Goal: Task Accomplishment & Management: Complete application form

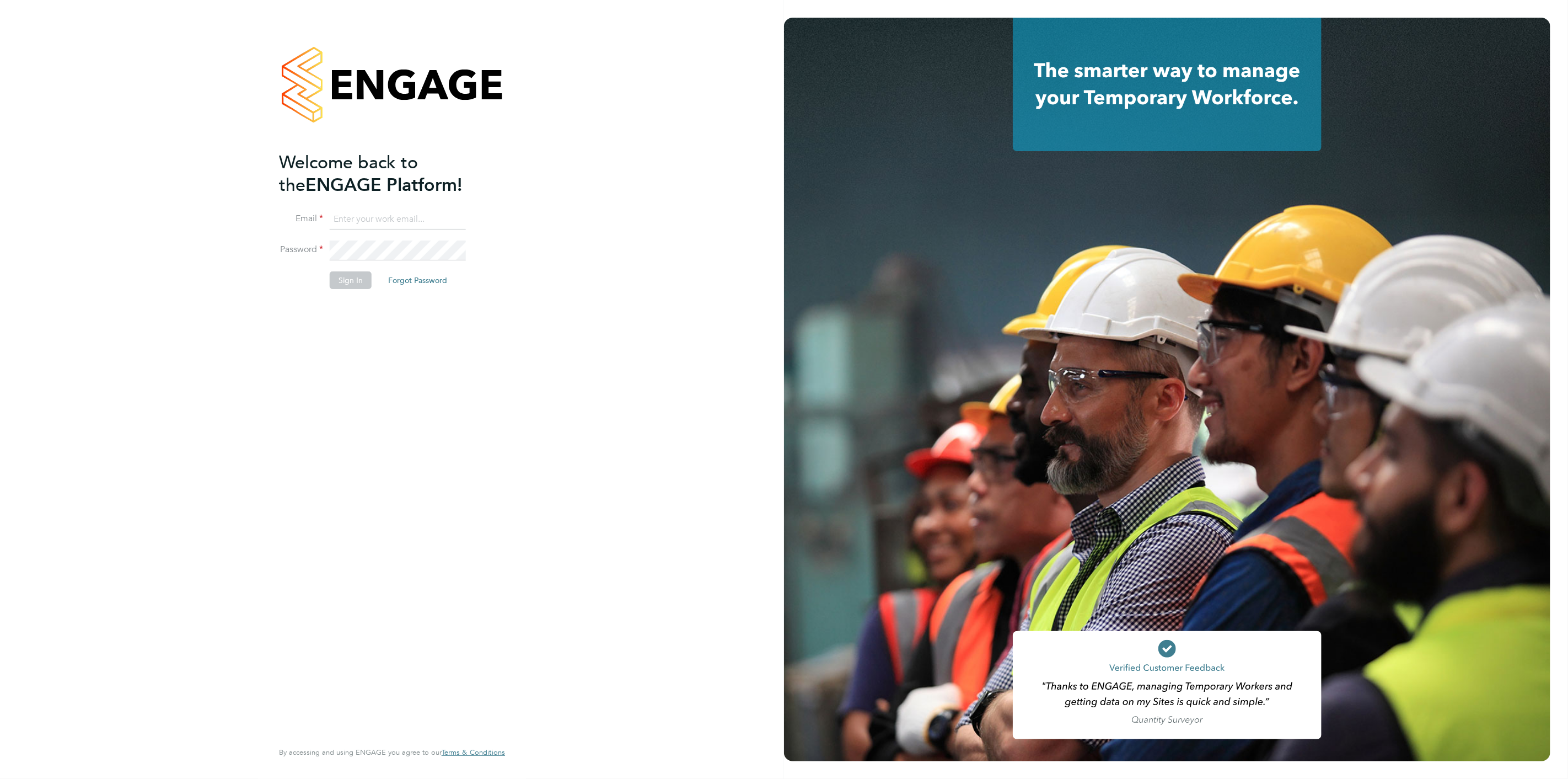
type input "scott.mcglynn@randstad.co.uk"
click at [351, 274] on button "Sign In" at bounding box center [350, 280] width 42 height 18
click at [351, 274] on div "Sorry, we are having problems connecting to our services." at bounding box center [392, 390] width 784 height 779
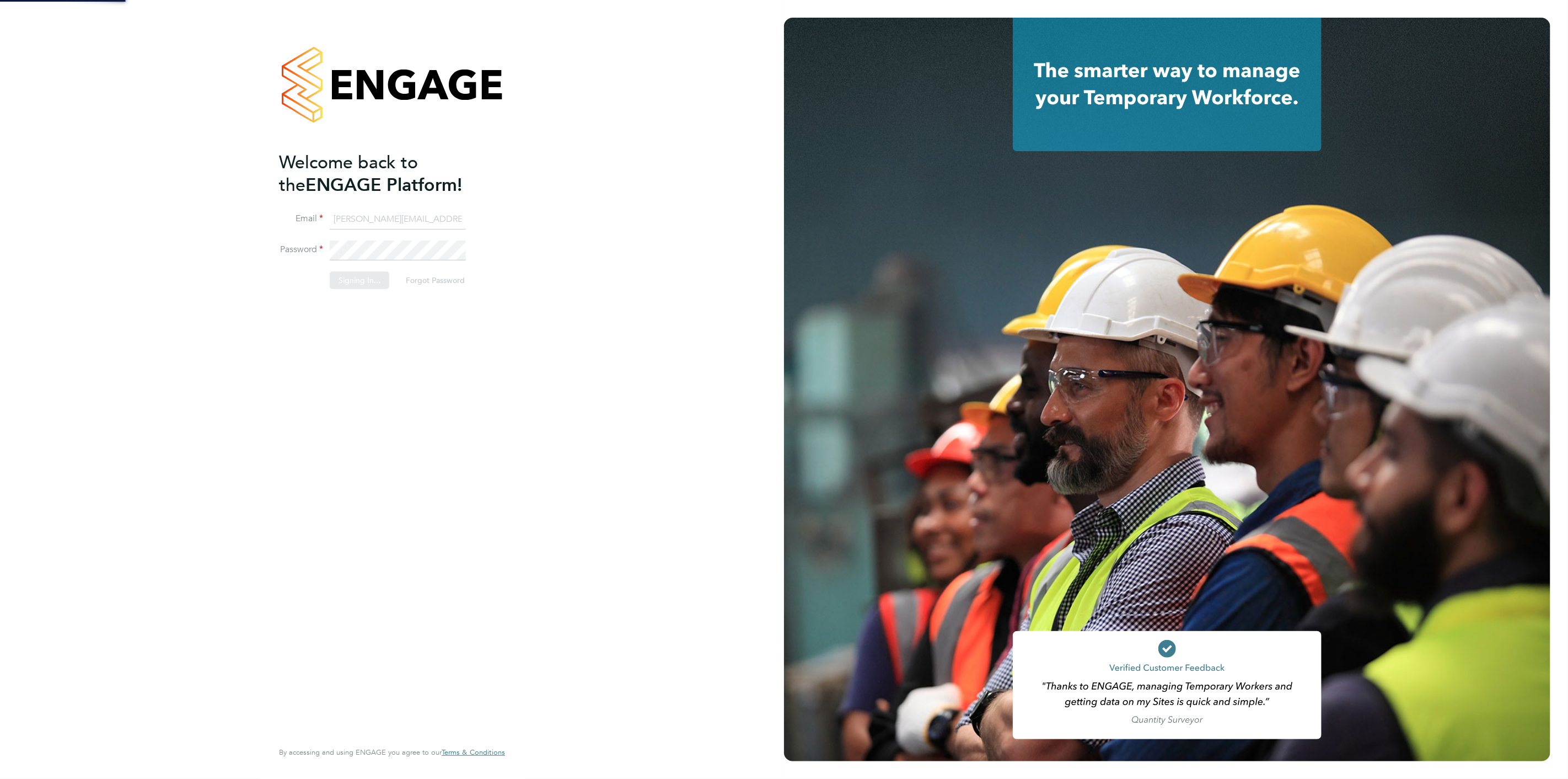
click at [351, 274] on div "Sorry, we are having problems connecting to our services." at bounding box center [392, 390] width 784 height 779
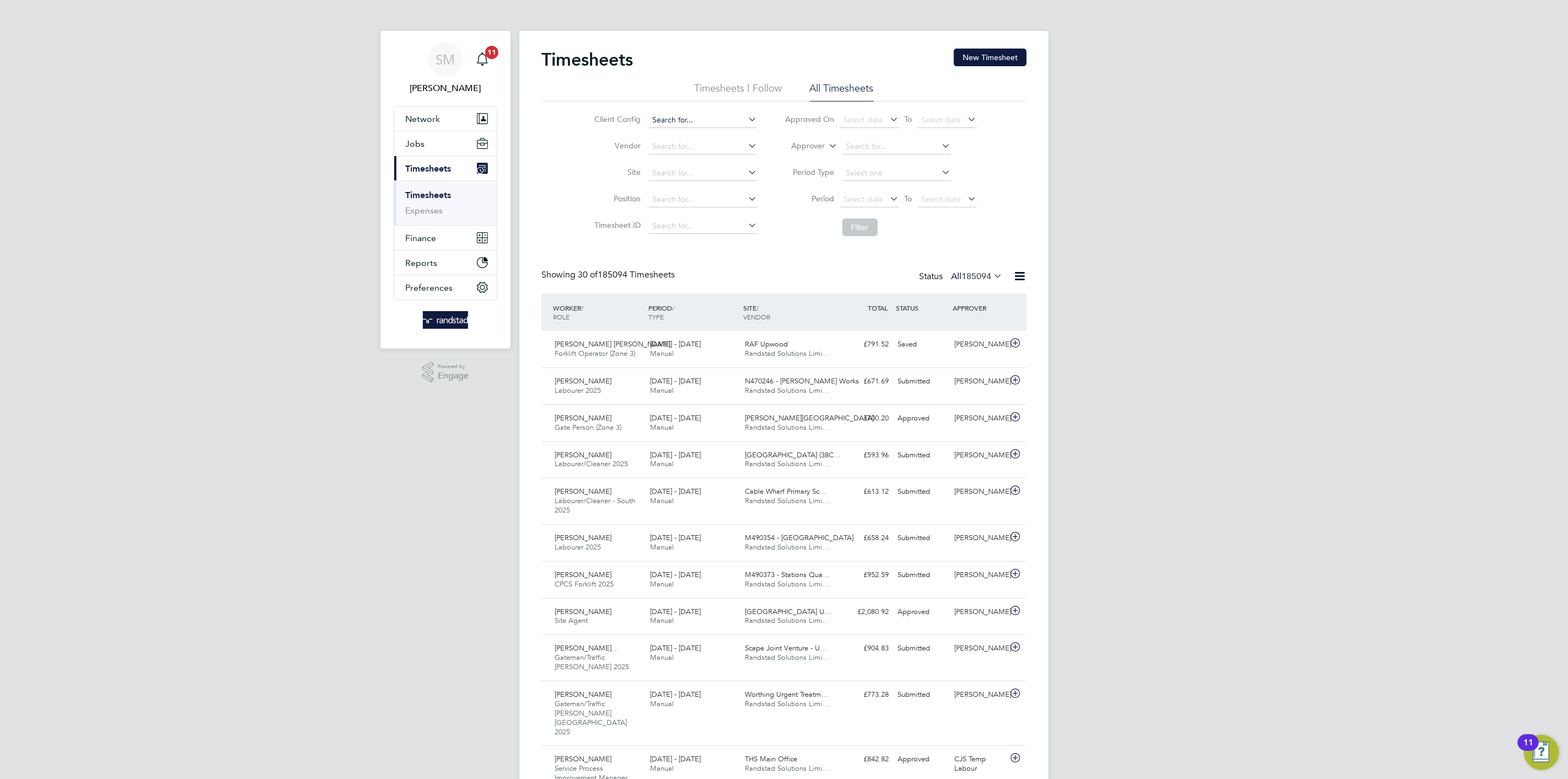
click at [703, 113] on input at bounding box center [703, 120] width 109 height 16
click at [981, 52] on button "New Timesheet" at bounding box center [990, 57] width 73 height 18
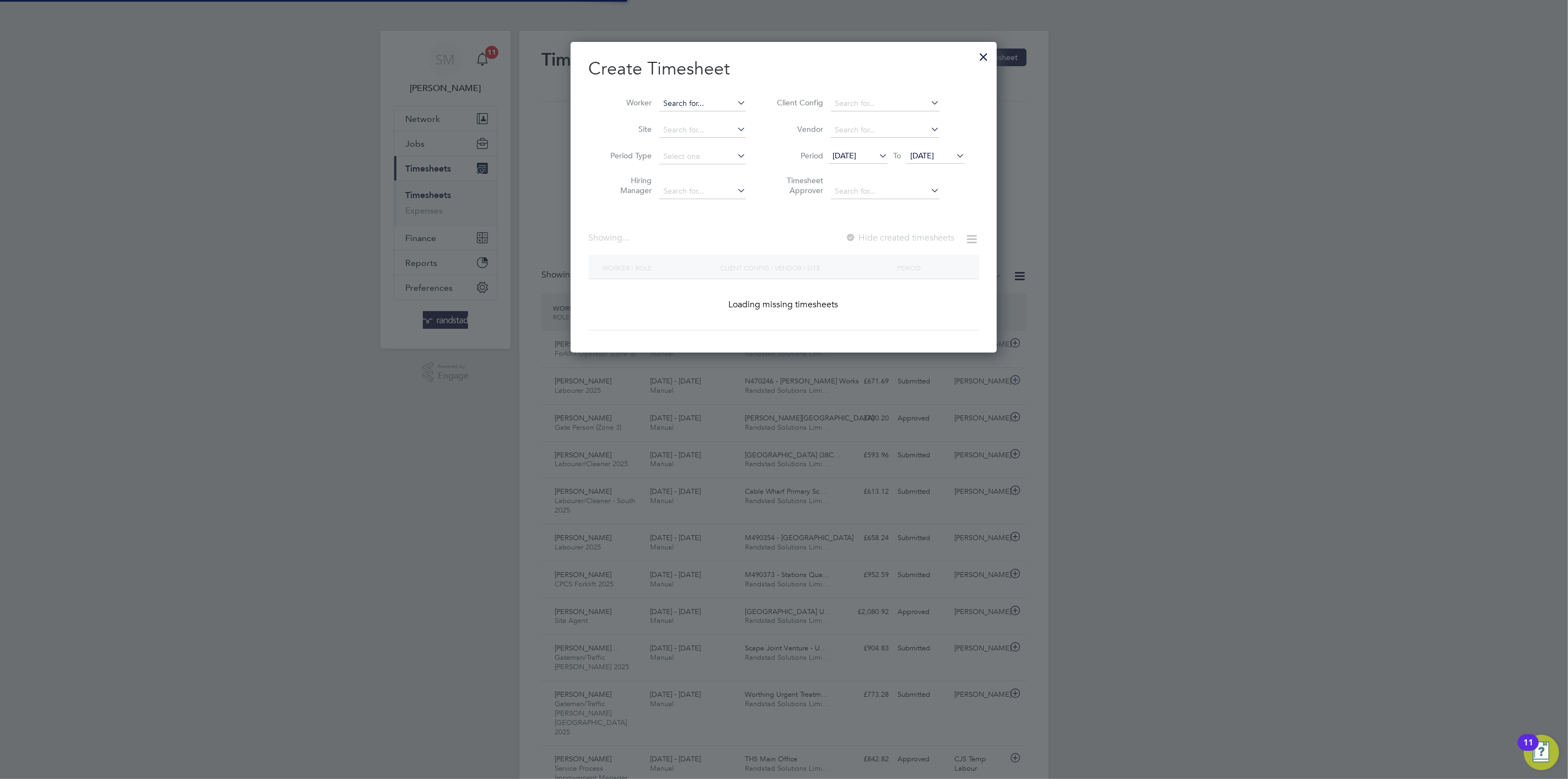
click at [674, 100] on input at bounding box center [703, 104] width 87 height 16
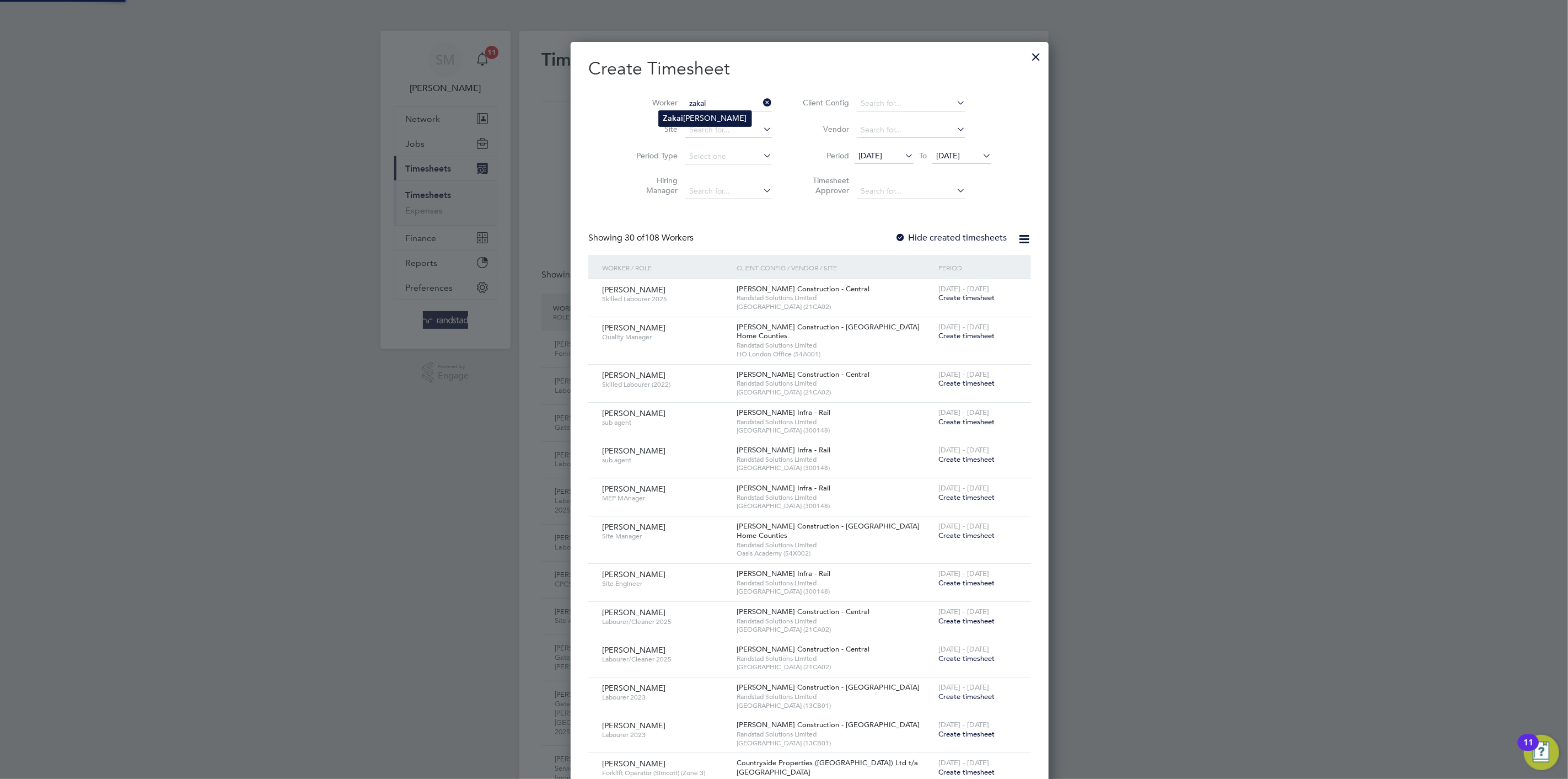
click at [697, 120] on li "Zakai Henry-Morton" at bounding box center [705, 118] width 92 height 15
type input "[PERSON_NAME]"
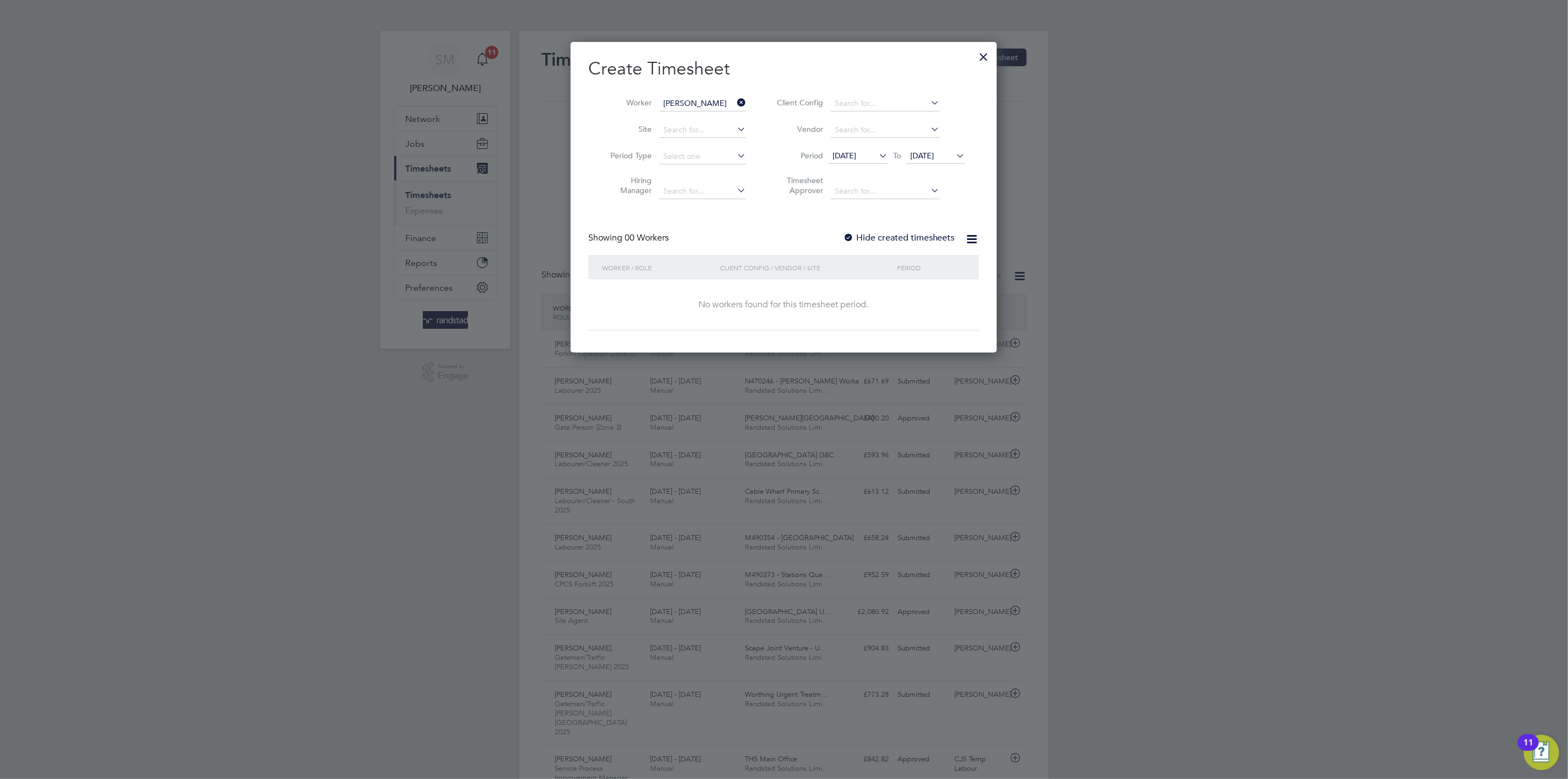
click at [860, 163] on span "15 Aug 2025" at bounding box center [858, 156] width 59 height 15
click at [947, 283] on span "23" at bounding box center [952, 280] width 21 height 21
click at [917, 301] on span "Create timesheet" at bounding box center [925, 298] width 56 height 9
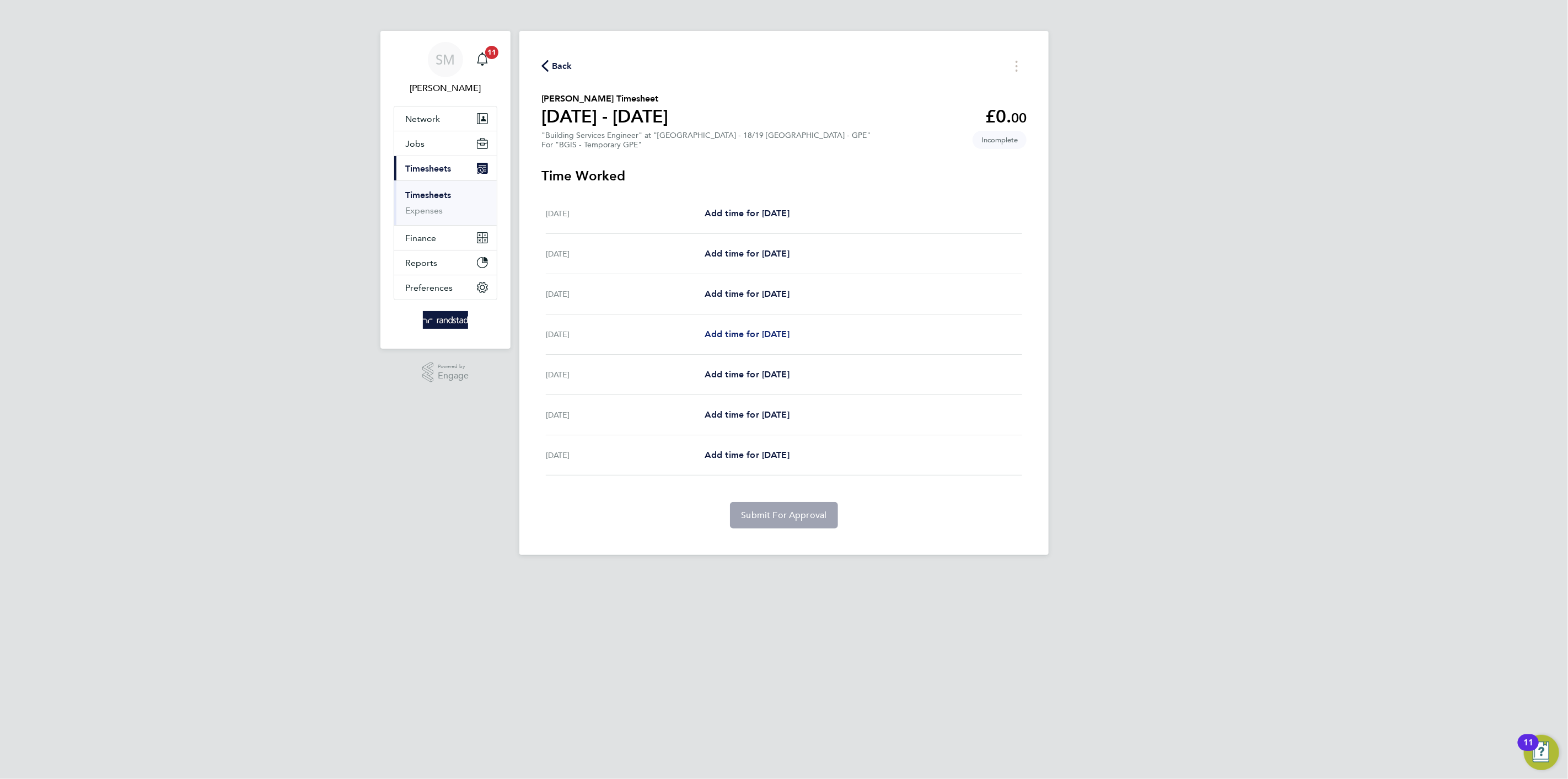
click at [747, 333] on span "Add time for Tue 26 Aug" at bounding box center [747, 334] width 85 height 10
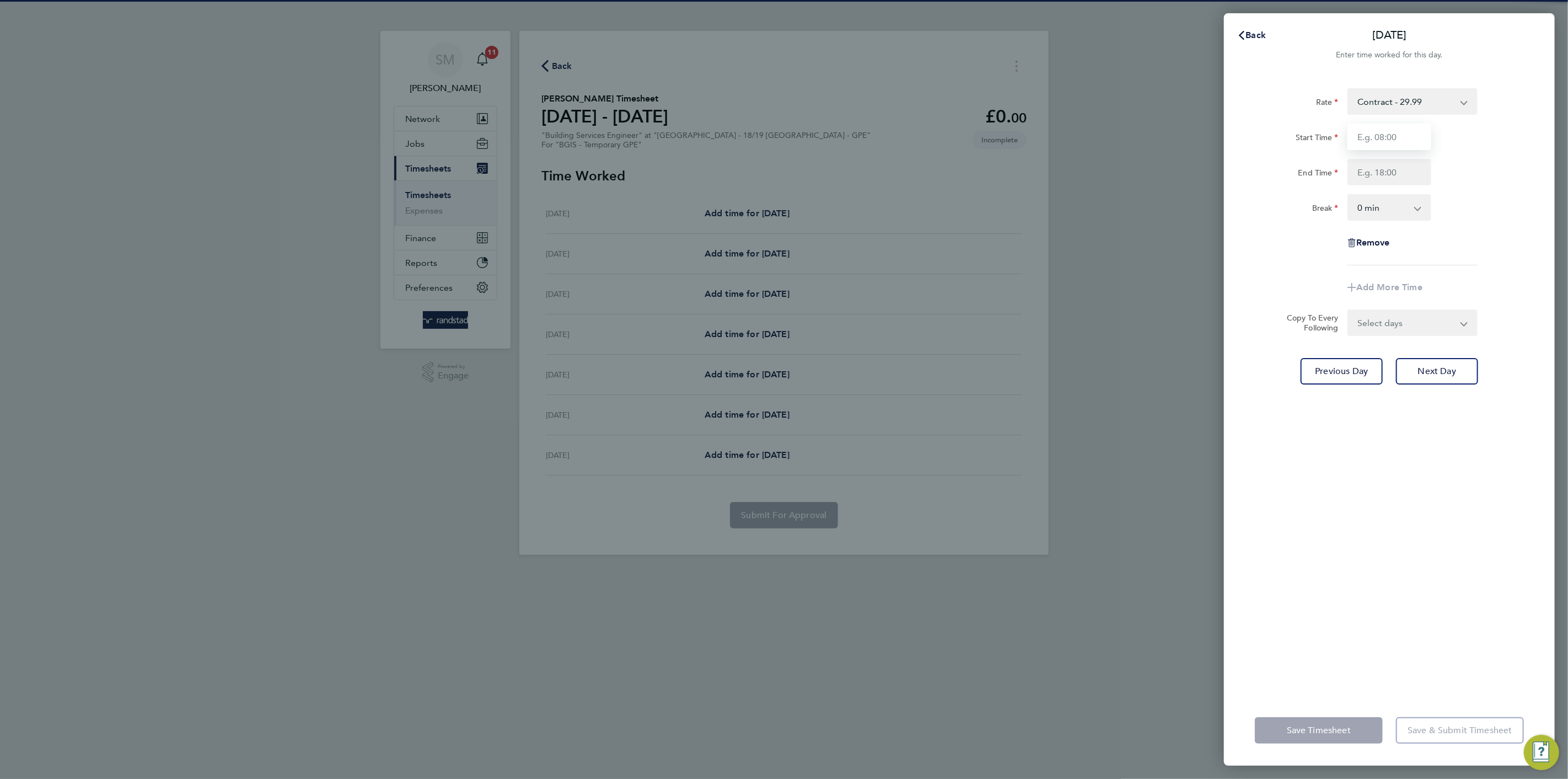
click at [1387, 135] on input "Start Time" at bounding box center [1390, 137] width 84 height 27
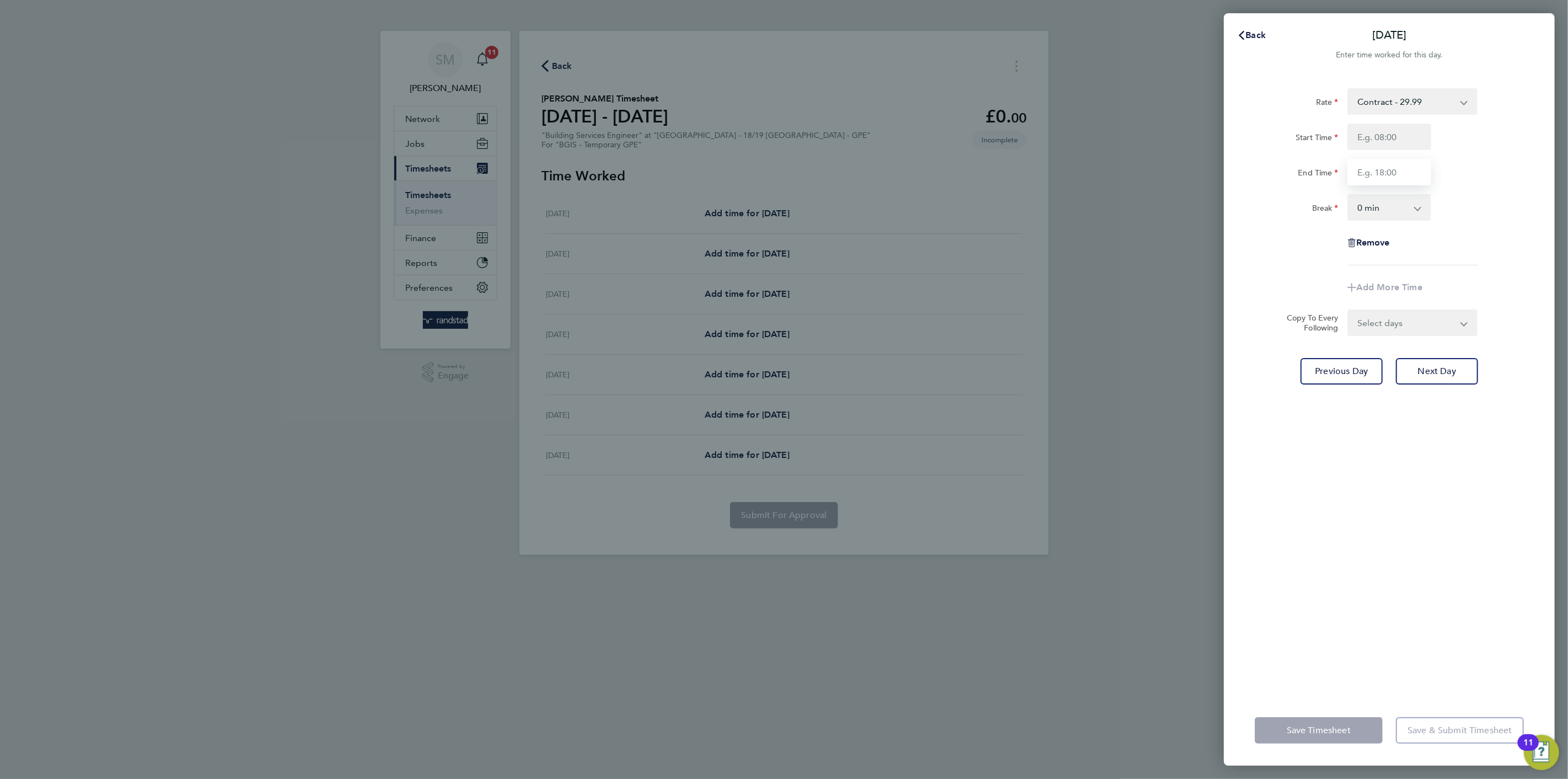
click at [1368, 167] on input "End Time" at bounding box center [1390, 172] width 84 height 27
type input "17:00"
click at [1382, 149] on input "Start Time" at bounding box center [1390, 137] width 84 height 27
type input "08:00"
click at [1377, 216] on select "0 min 15 min 30 min 45 min 60 min 75 min 90 min" at bounding box center [1382, 207] width 68 height 24
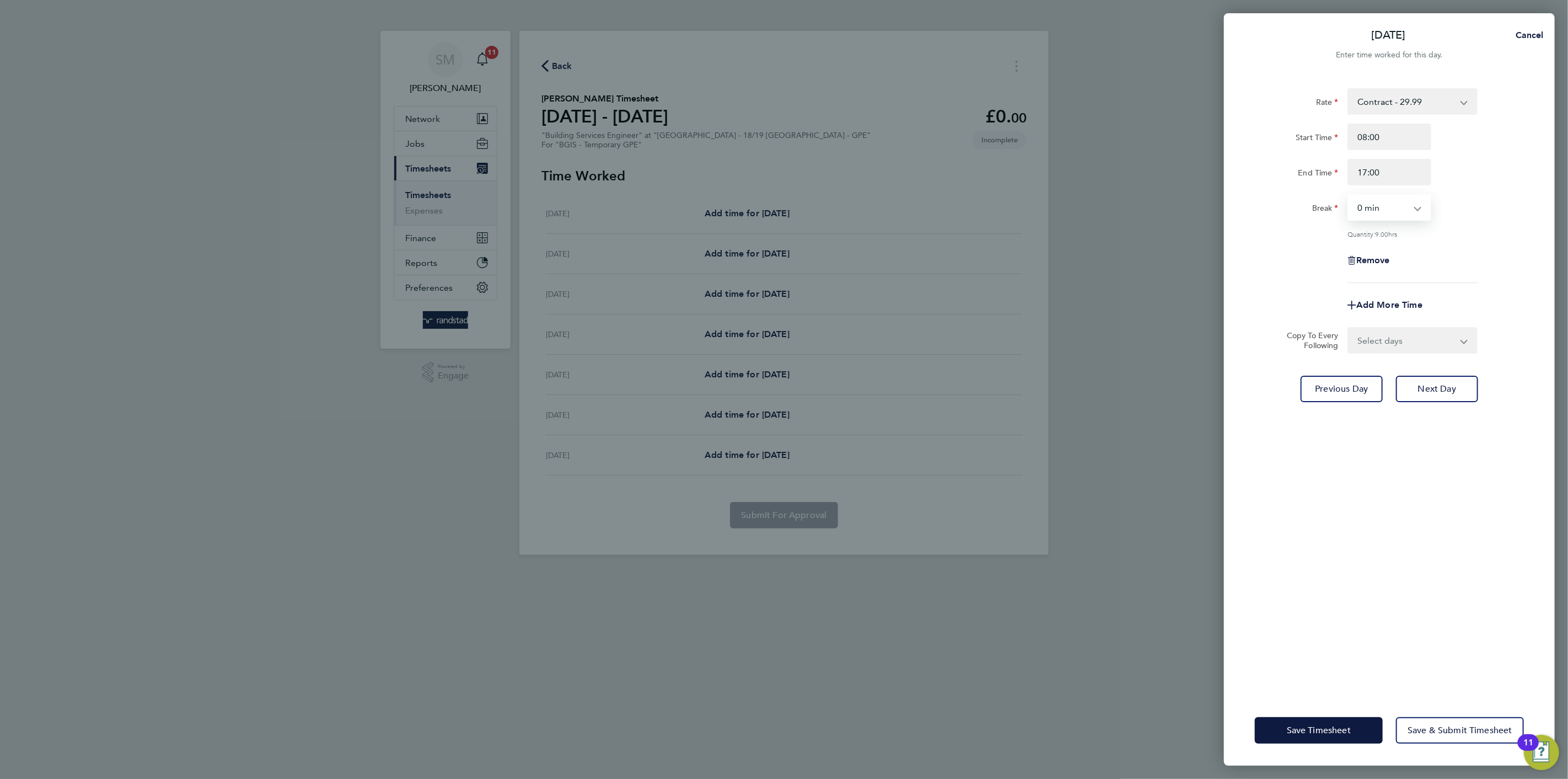
select select "60"
click at [1349, 195] on select "0 min 15 min 30 min 45 min 60 min 75 min 90 min" at bounding box center [1382, 207] width 68 height 24
click at [1370, 351] on select "Select days Day Wednesday Thursday Friday" at bounding box center [1407, 340] width 116 height 24
select select "DAY"
click at [1349, 328] on select "Select days Day Wednesday Thursday Friday" at bounding box center [1407, 340] width 116 height 24
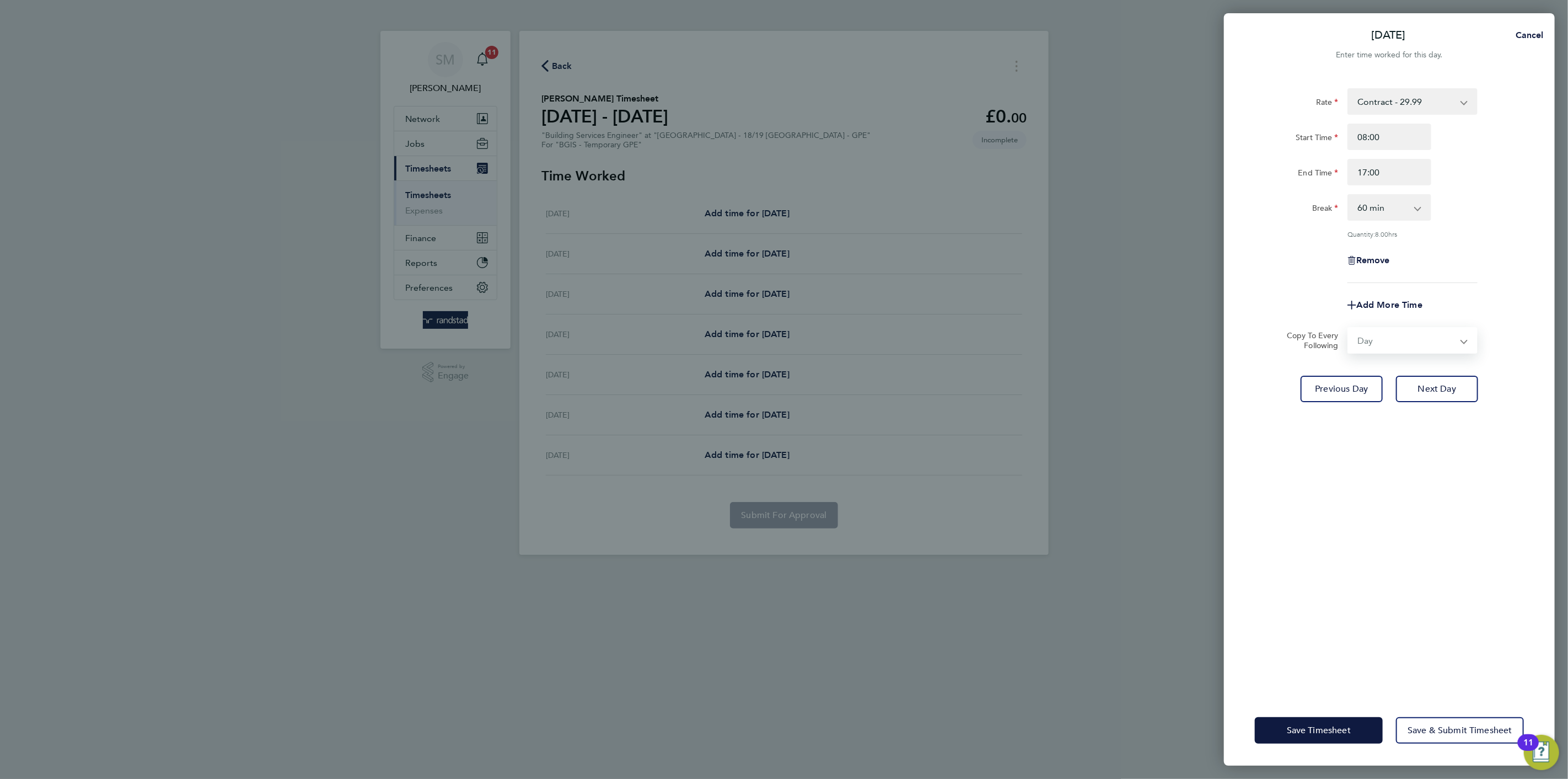
select select "2025-08-29"
click at [1339, 729] on span "Save Timesheet" at bounding box center [1319, 730] width 64 height 11
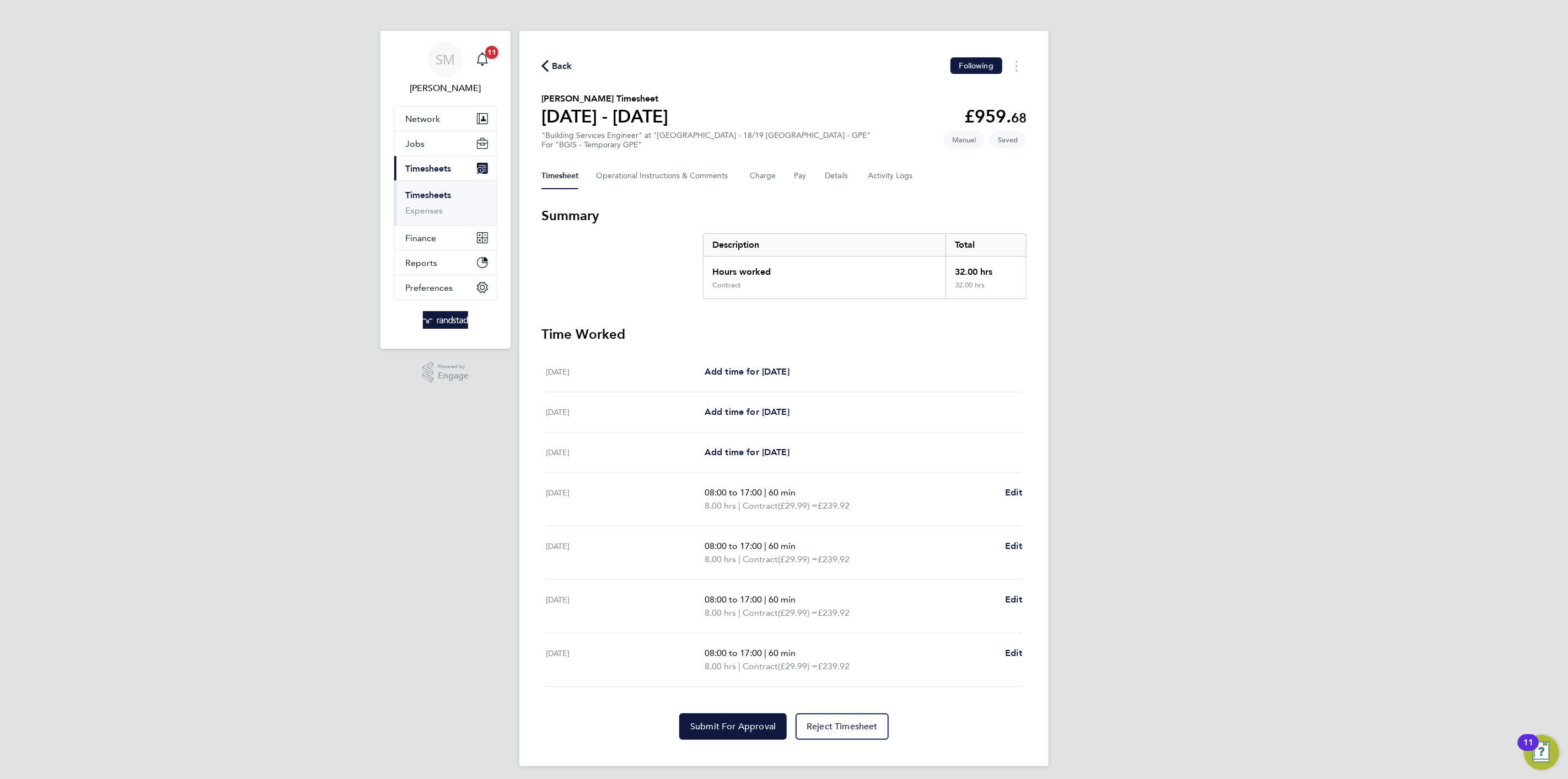
scroll to position [3, 0]
click at [1007, 544] on span "Edit" at bounding box center [1014, 543] width 17 height 10
select select "60"
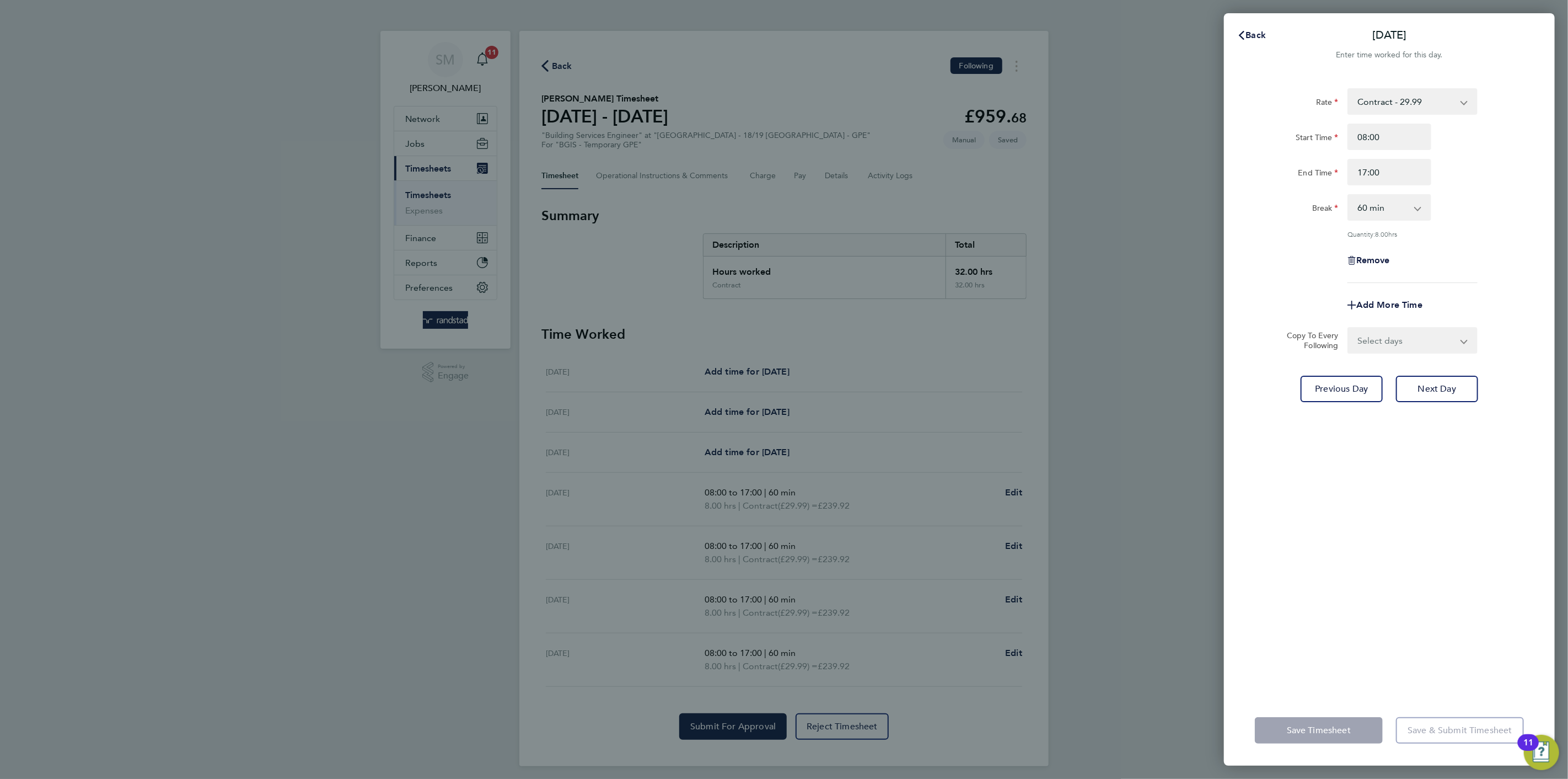
click at [1388, 354] on div "Rate Contract - 29.99 OT x 1.5 - 44.98 Start Time 08:00 End Time 17:00 Break 0 …" at bounding box center [1390, 385] width 331 height 620
click at [1382, 341] on select "Select days Day Thursday Friday" at bounding box center [1407, 340] width 116 height 24
select select "DAY"
click at [1349, 328] on select "Select days Day Thursday Friday" at bounding box center [1407, 340] width 116 height 24
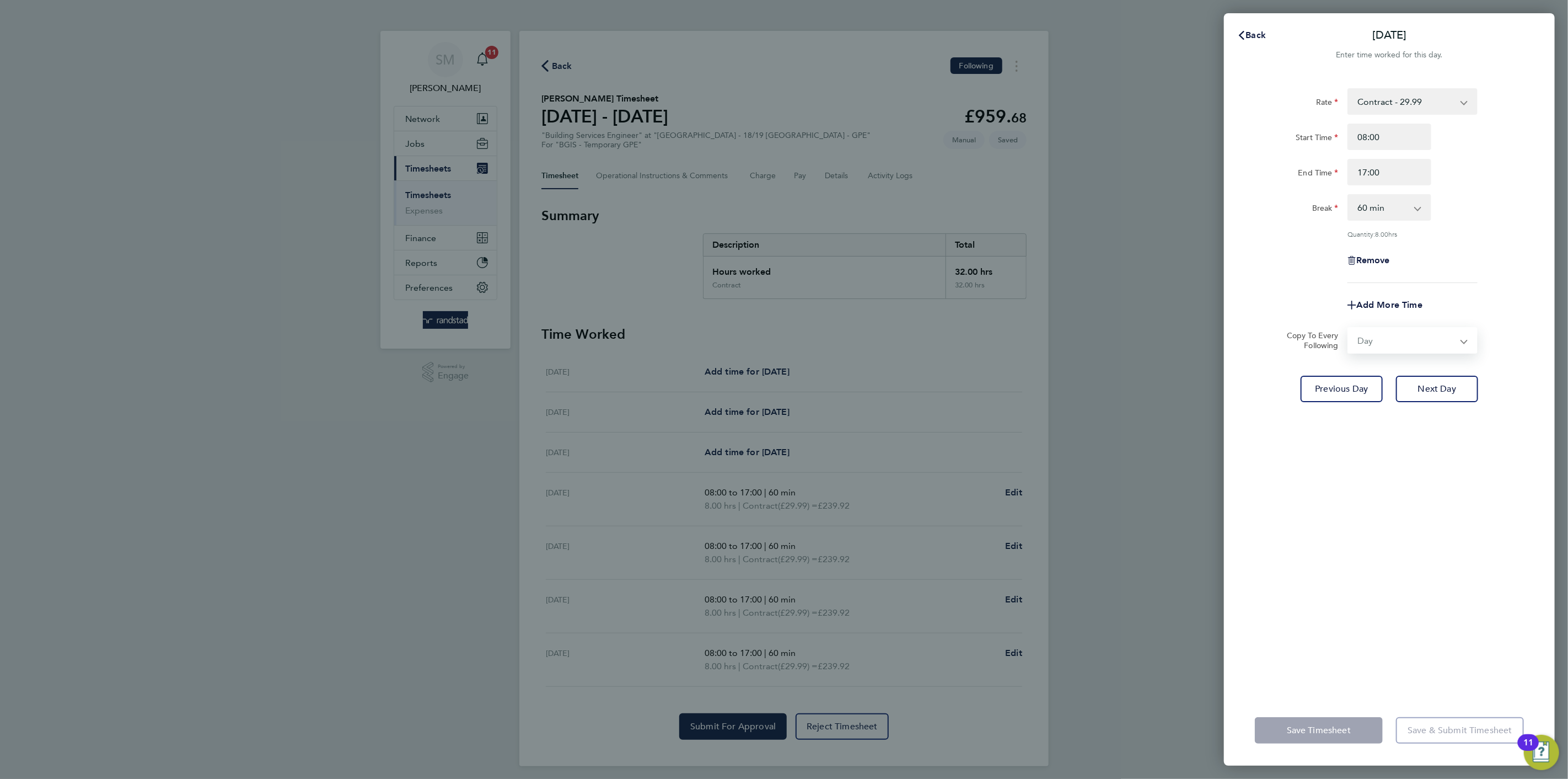
select select "2025-08-29"
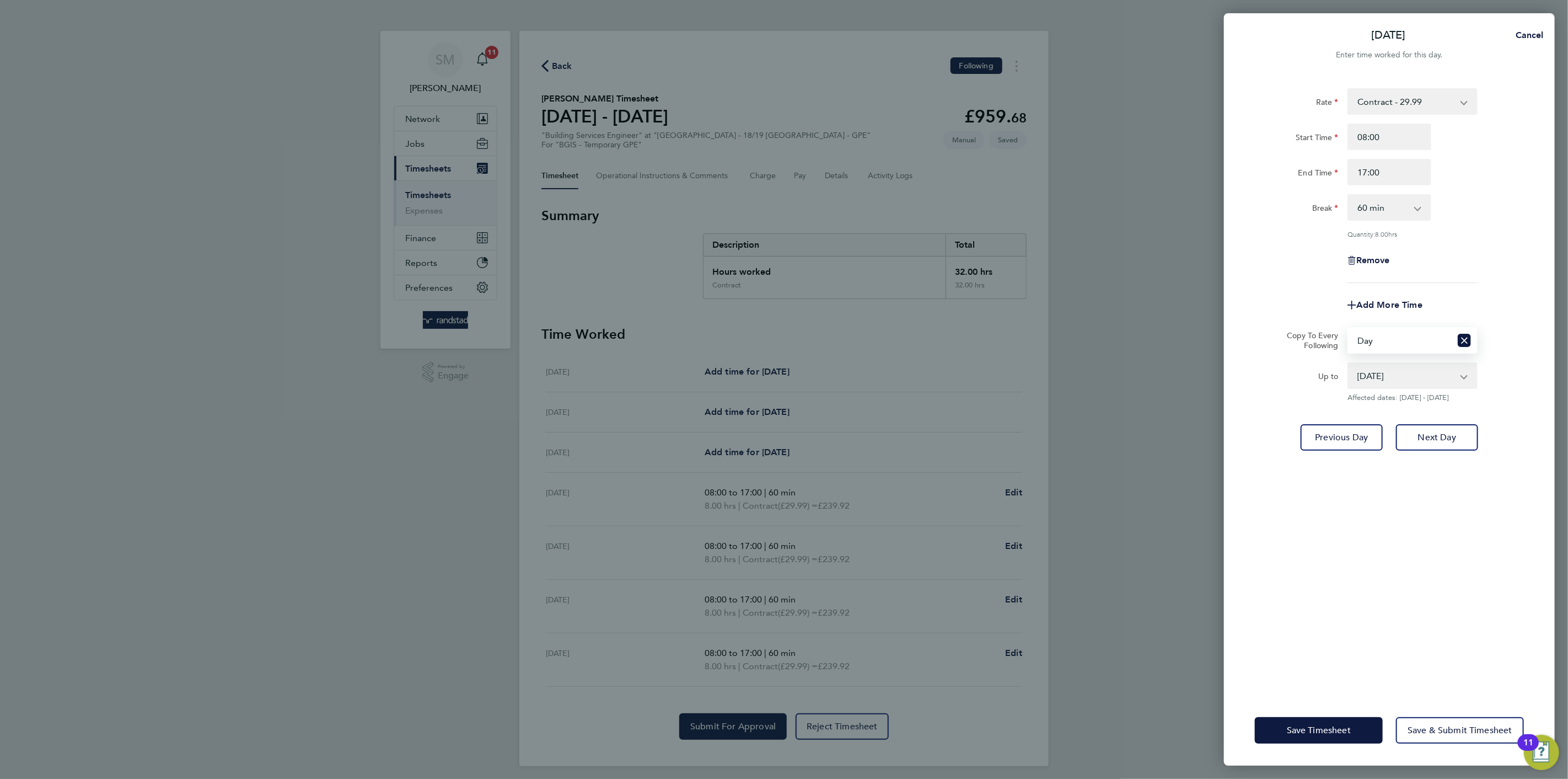
click at [1404, 297] on div "Add More Time" at bounding box center [1390, 305] width 92 height 27
click at [1405, 304] on span "Add More Time" at bounding box center [1390, 305] width 66 height 10
select select "null"
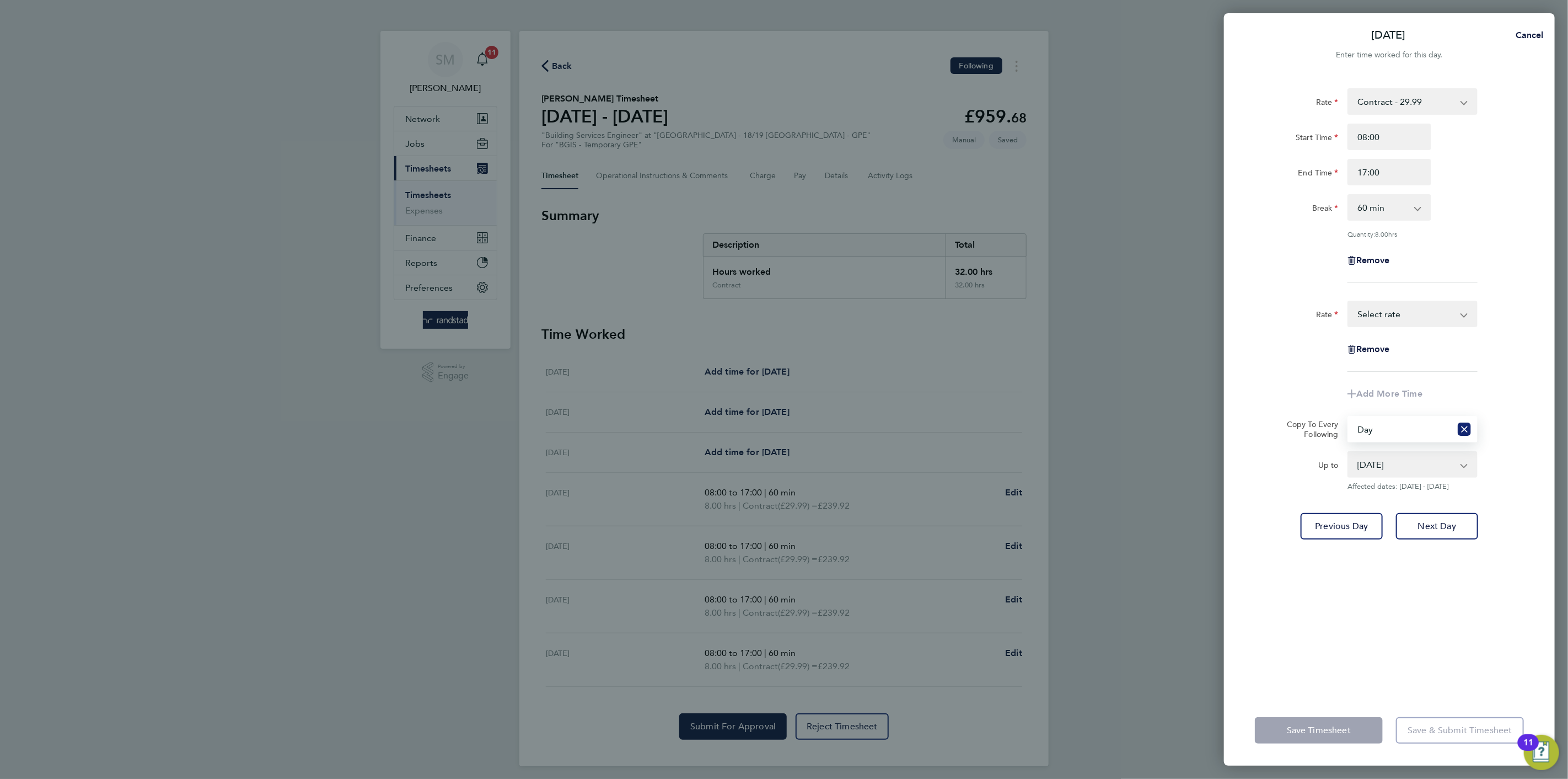
click at [1464, 426] on icon "Reset selection" at bounding box center [1464, 429] width 13 height 13
select select "0: null"
click at [1394, 387] on div "Add More Time" at bounding box center [1390, 393] width 92 height 27
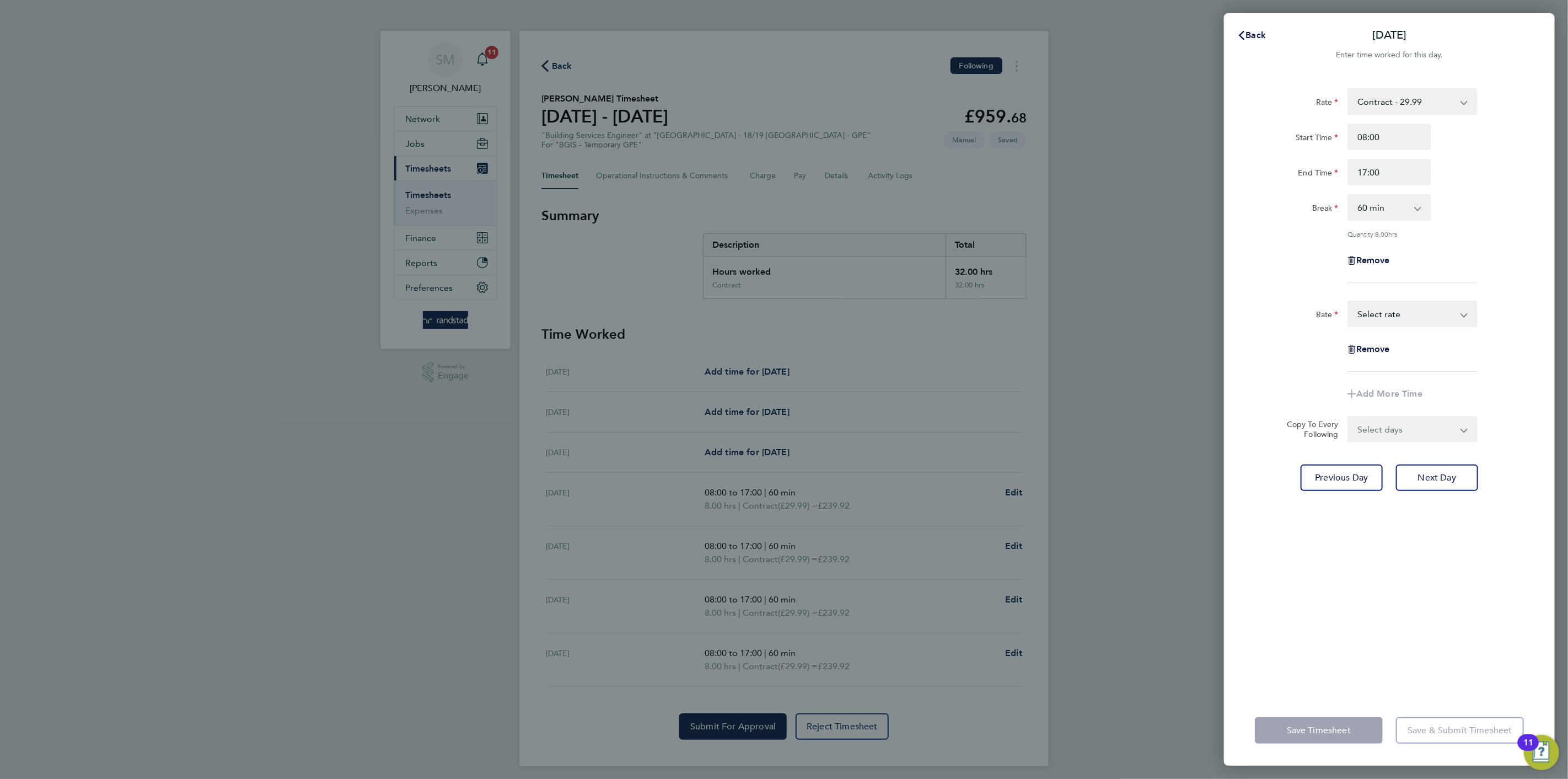
click at [1394, 424] on select "Select days Day Thursday Friday" at bounding box center [1407, 429] width 116 height 24
click at [1375, 376] on app-timesheet-line-form-group "Rate Contract - 29.99 OT x 1.5 - 44.98 Select rate Remove Add More Time" at bounding box center [1389, 354] width 269 height 106
click at [1370, 319] on select "Contract - 29.99 OT x 1.5 - 44.98 Select rate" at bounding box center [1406, 313] width 115 height 24
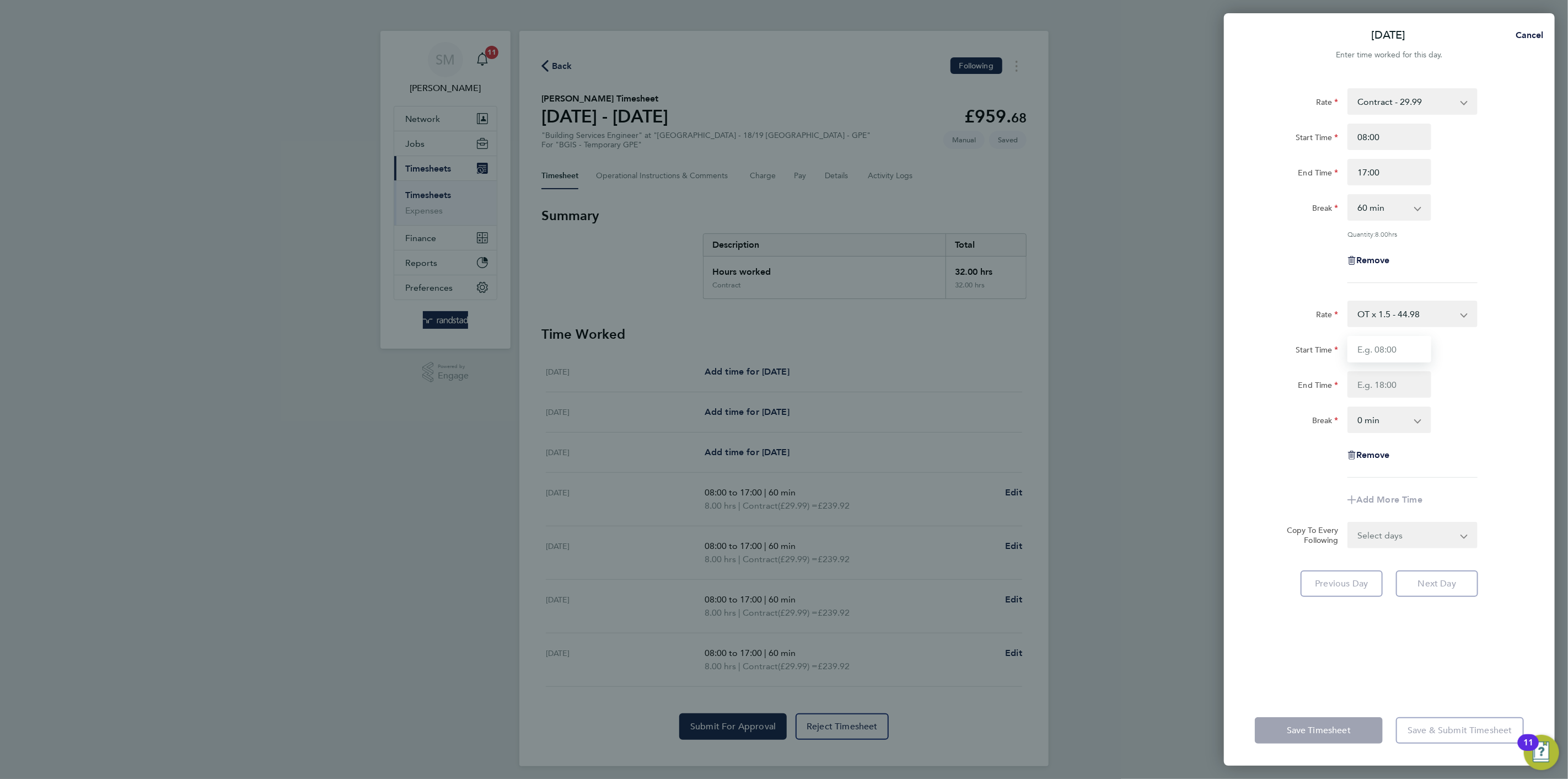
click at [1375, 350] on input "Start Time" at bounding box center [1390, 349] width 84 height 27
type input "17:00"
click at [1369, 371] on input "End Time" at bounding box center [1390, 384] width 84 height 27
drag, startPoint x: 1373, startPoint y: 391, endPoint x: 1285, endPoint y: 402, distance: 88.7
click at [1285, 402] on div "Rate OT x 1.5 - 44.98 Contract - 29.99 Start Time 17:00 End Time 17:00 Break 0 …" at bounding box center [1389, 390] width 269 height 177
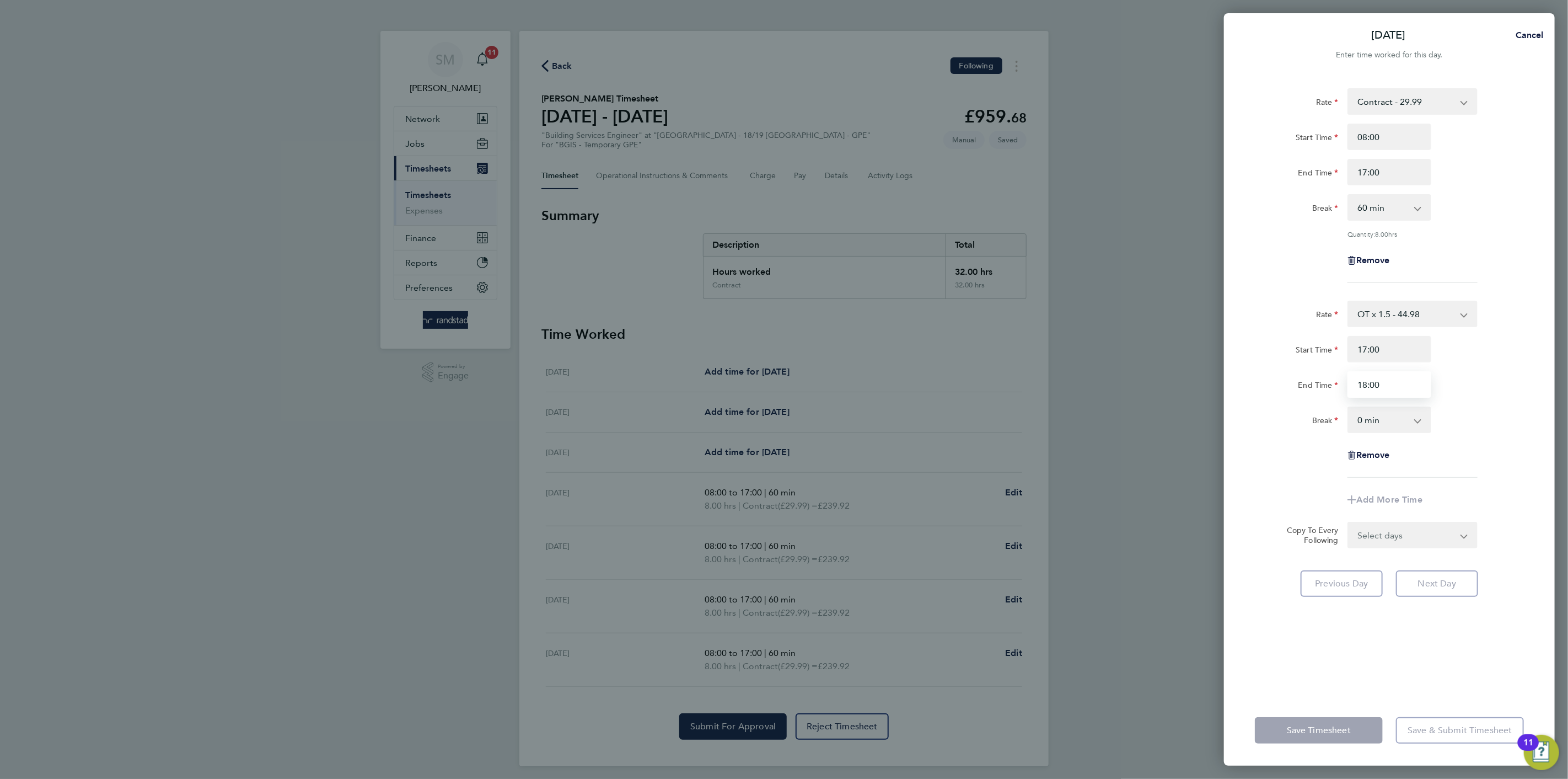
type input "18:00"
click at [1244, 463] on div "Rate Contract - 29.99 OT x 1.5 - 44.98 Start Time 08:00 End Time 17:00 Break 0 …" at bounding box center [1390, 385] width 331 height 620
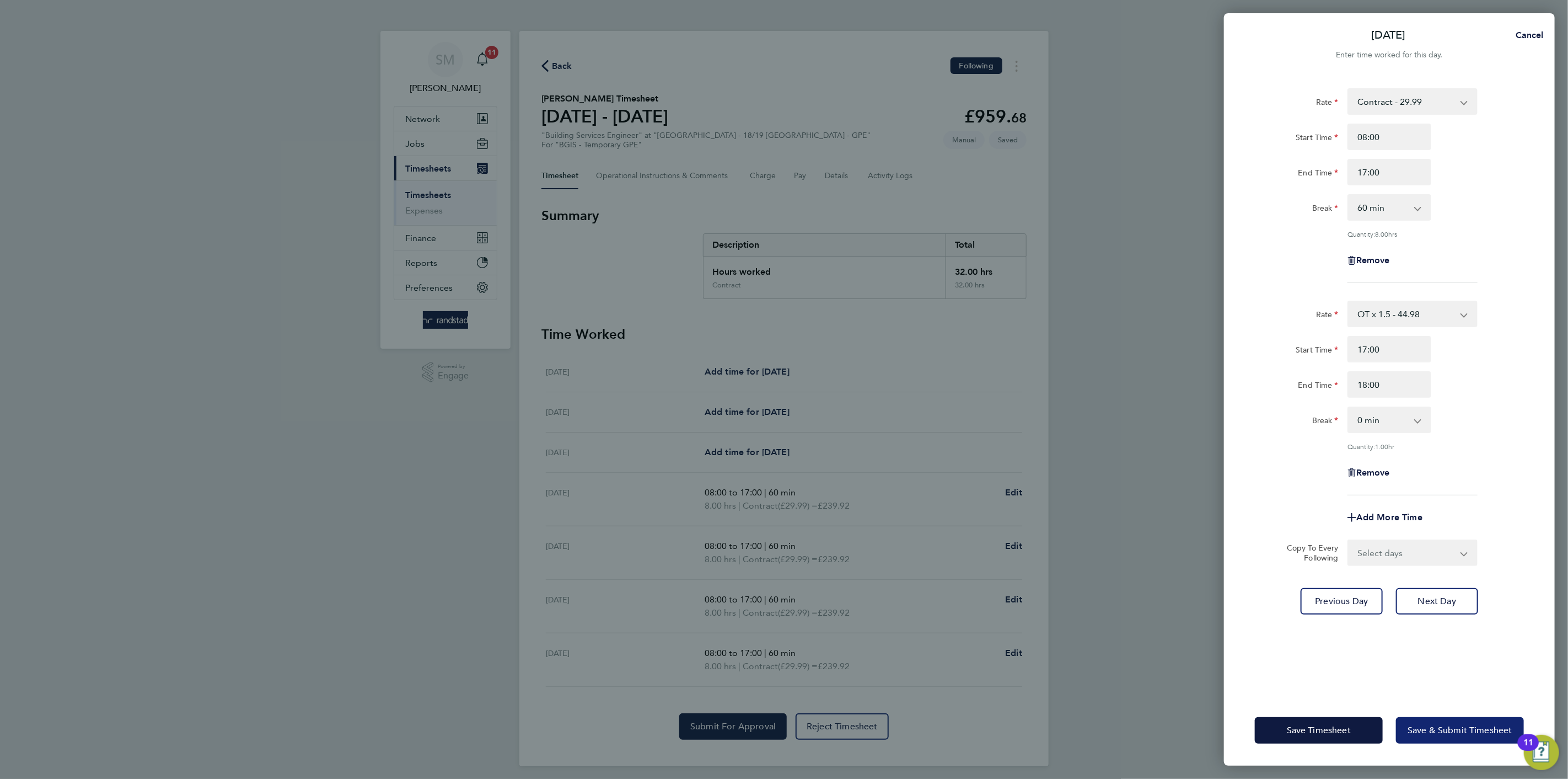
click at [1440, 729] on span "Save & Submit Timesheet" at bounding box center [1460, 730] width 105 height 11
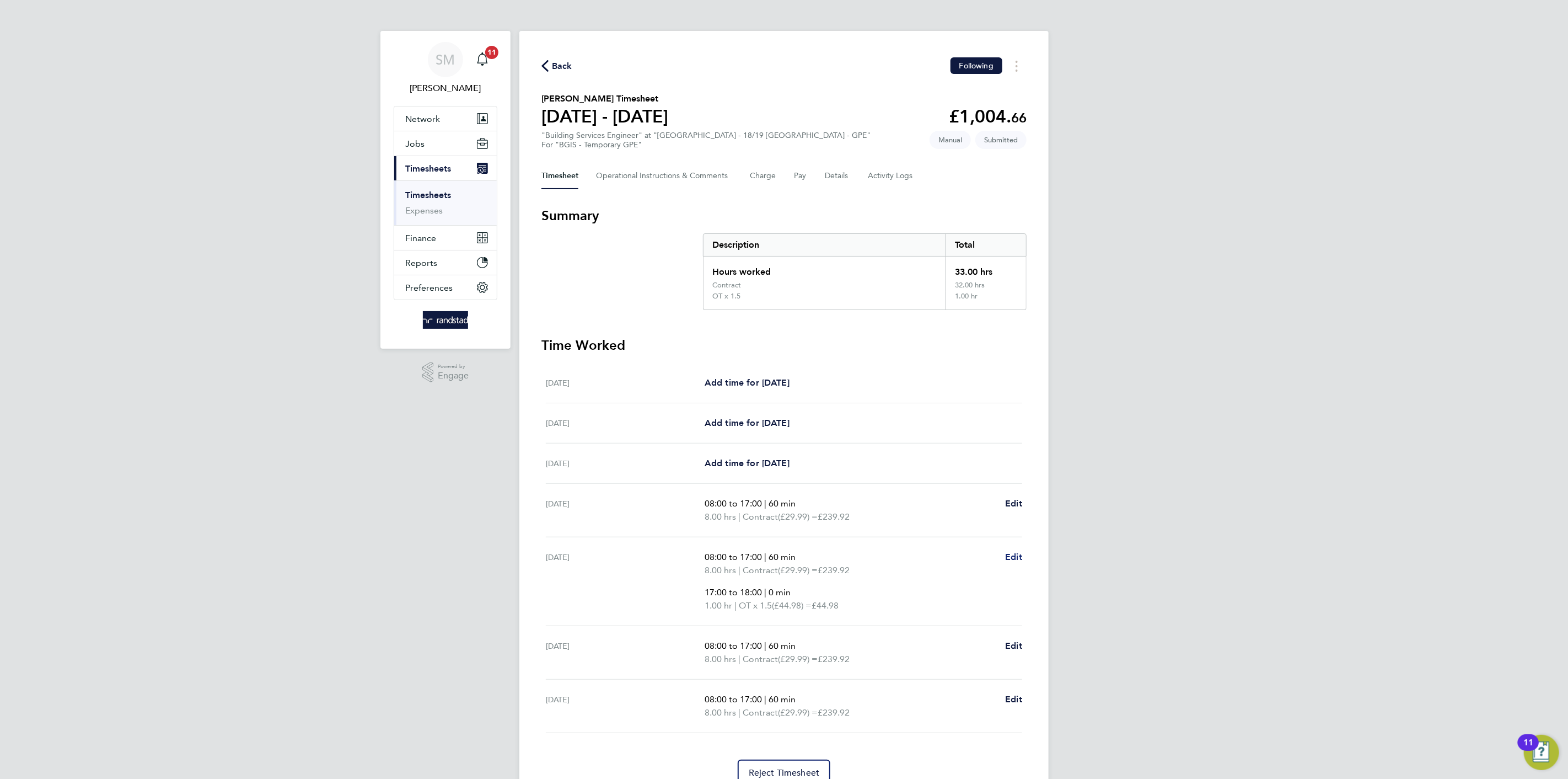
click at [1018, 552] on span "Edit" at bounding box center [1014, 557] width 17 height 10
select select "60"
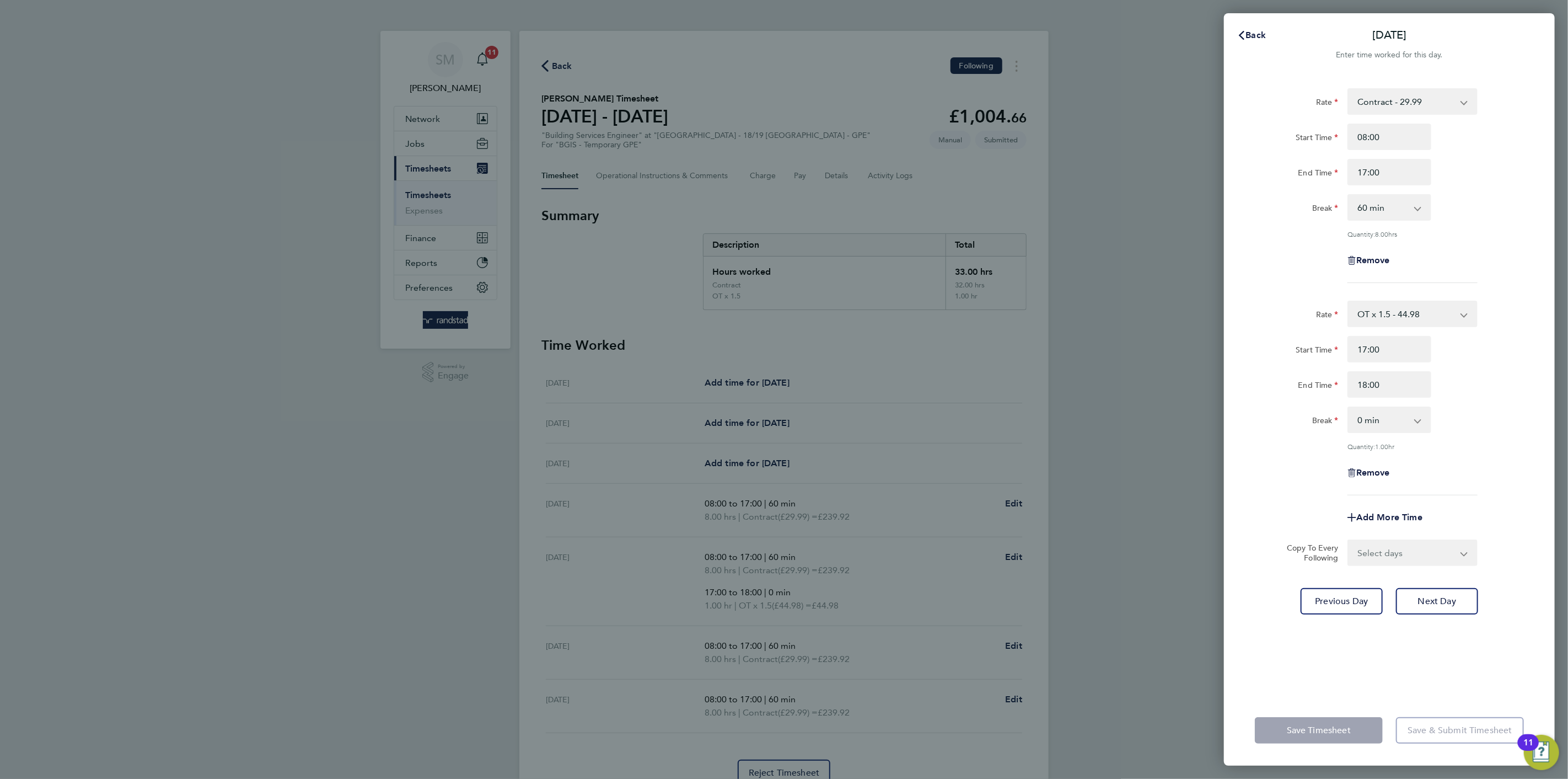
click at [1341, 723] on app-form-button "Save Timesheet" at bounding box center [1322, 730] width 135 height 27
click at [1255, 30] on span "Back" at bounding box center [1256, 35] width 20 height 10
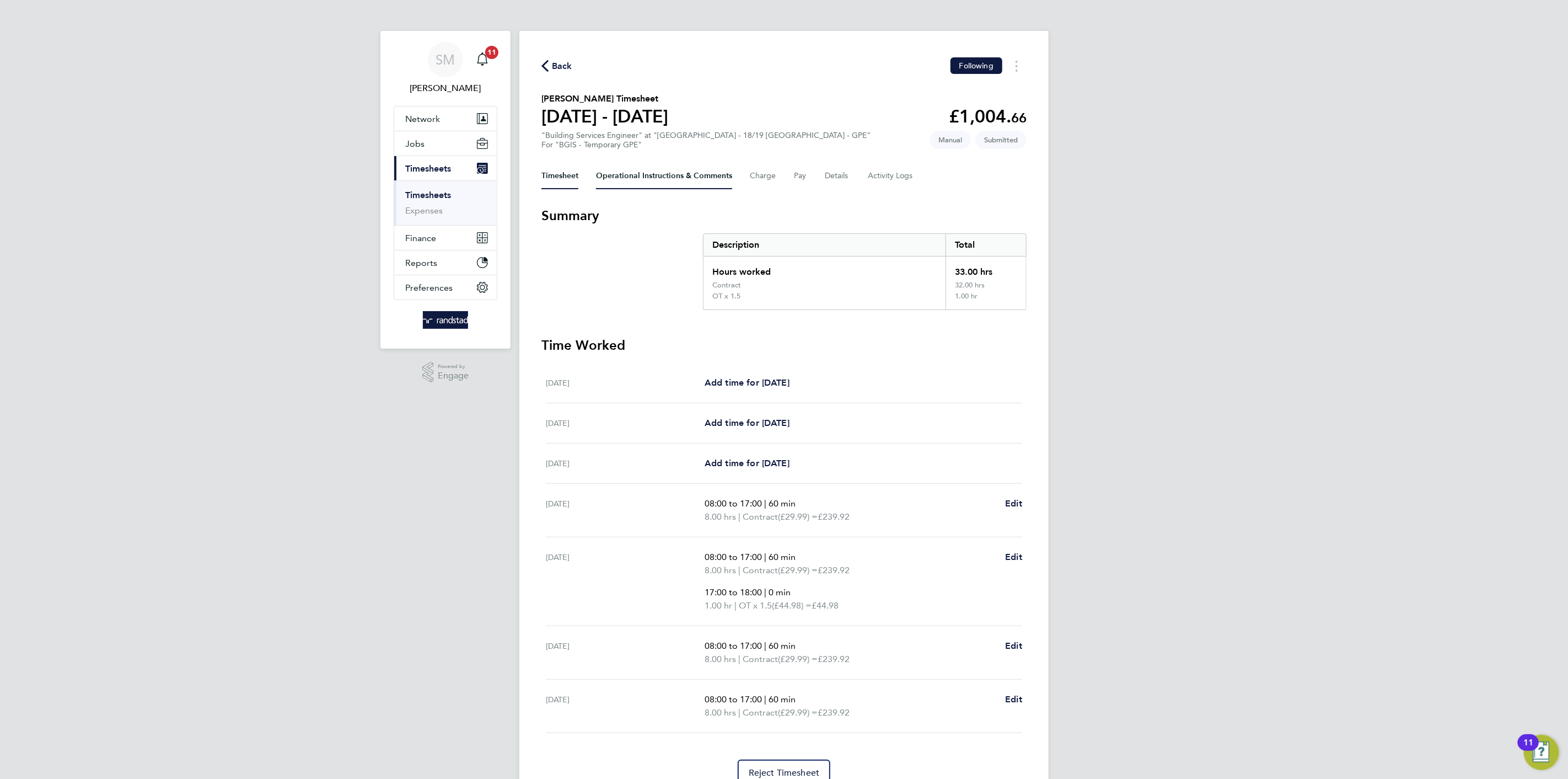
drag, startPoint x: 642, startPoint y: 175, endPoint x: 643, endPoint y: 189, distance: 14.0
click at [643, 174] on Comments-tab "Operational Instructions & Comments" at bounding box center [664, 176] width 136 height 27
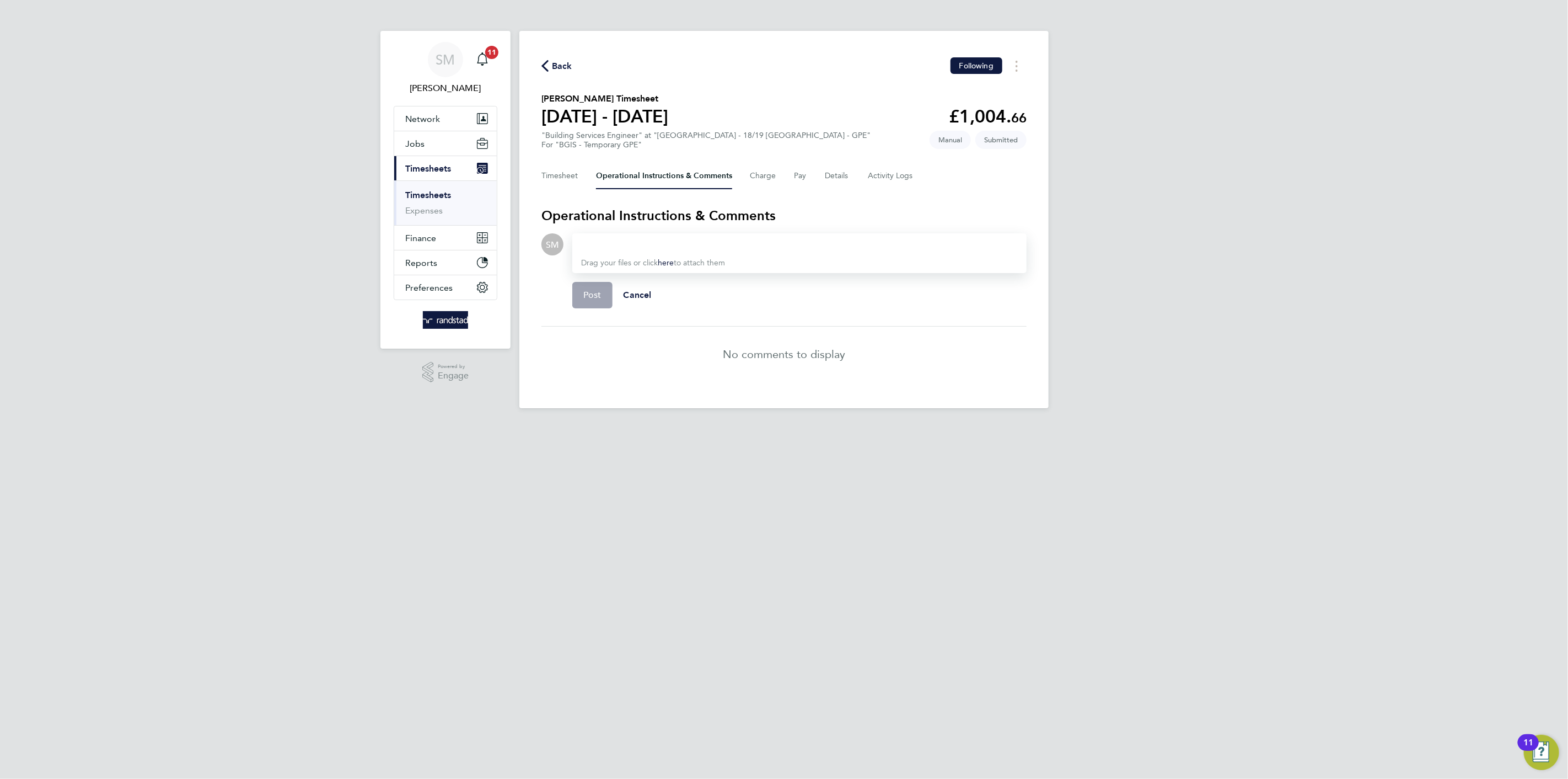
click at [680, 243] on div at bounding box center [800, 244] width 437 height 13
drag, startPoint x: 725, startPoint y: 241, endPoint x: 481, endPoint y: 253, distance: 244.3
click at [481, 253] on div "SM Scott McGlynn Notifications 11 Applications: Network Team Members Businesses…" at bounding box center [784, 213] width 1568 height 426
click at [600, 298] on span "Post" at bounding box center [593, 295] width 18 height 11
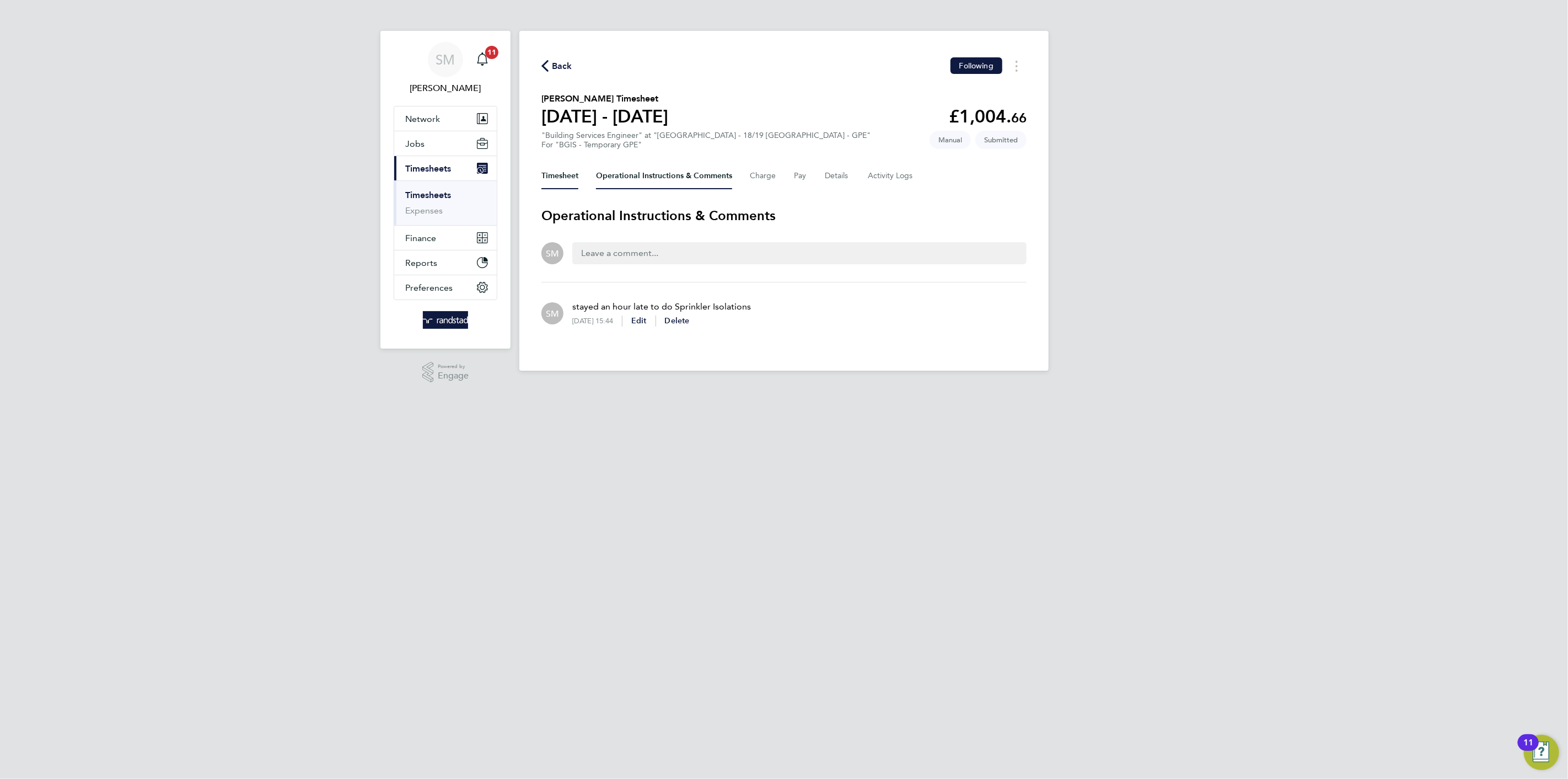
click at [568, 171] on button "Timesheet" at bounding box center [560, 176] width 37 height 27
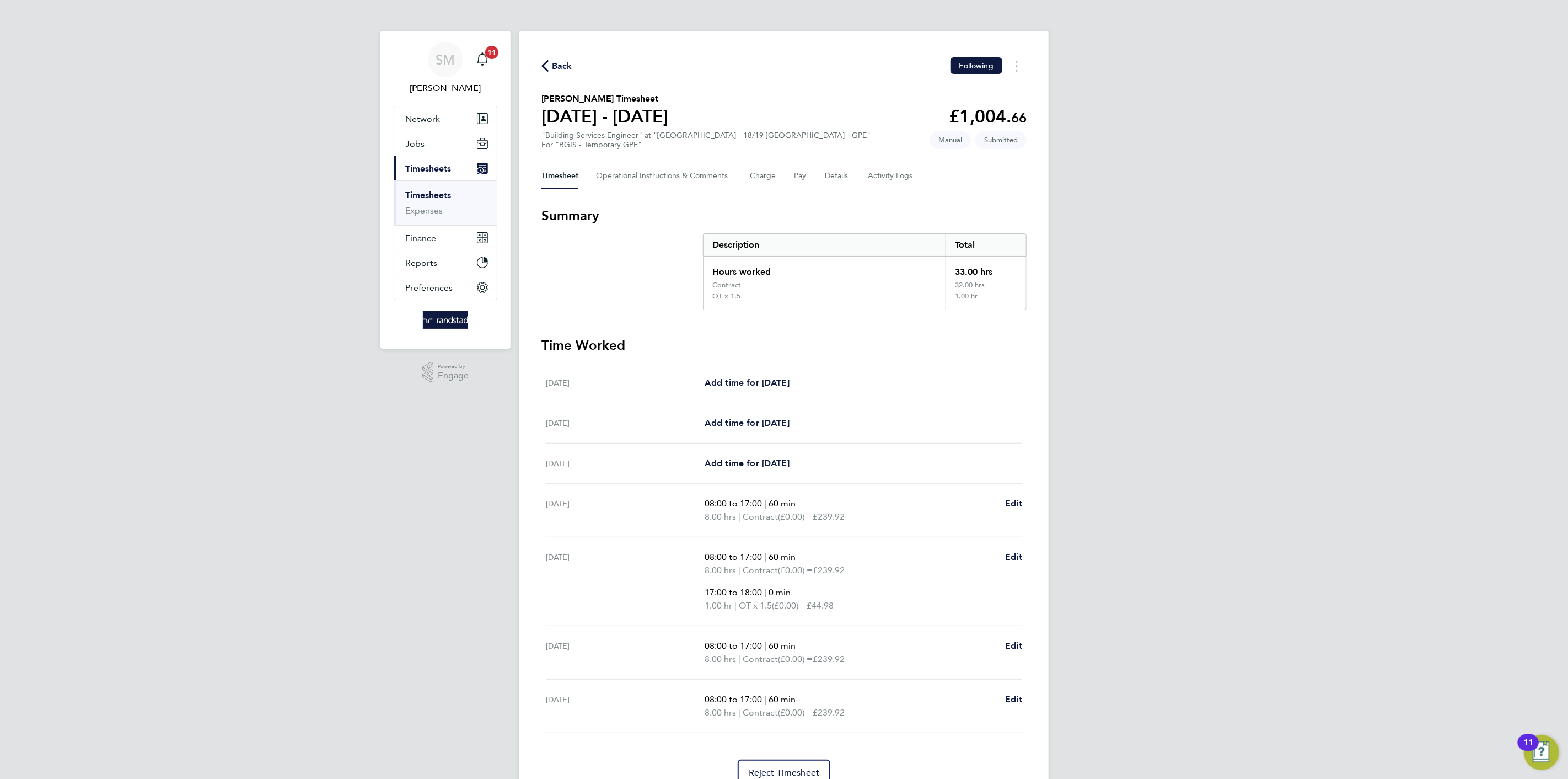
click at [445, 193] on link "Timesheets" at bounding box center [428, 195] width 46 height 10
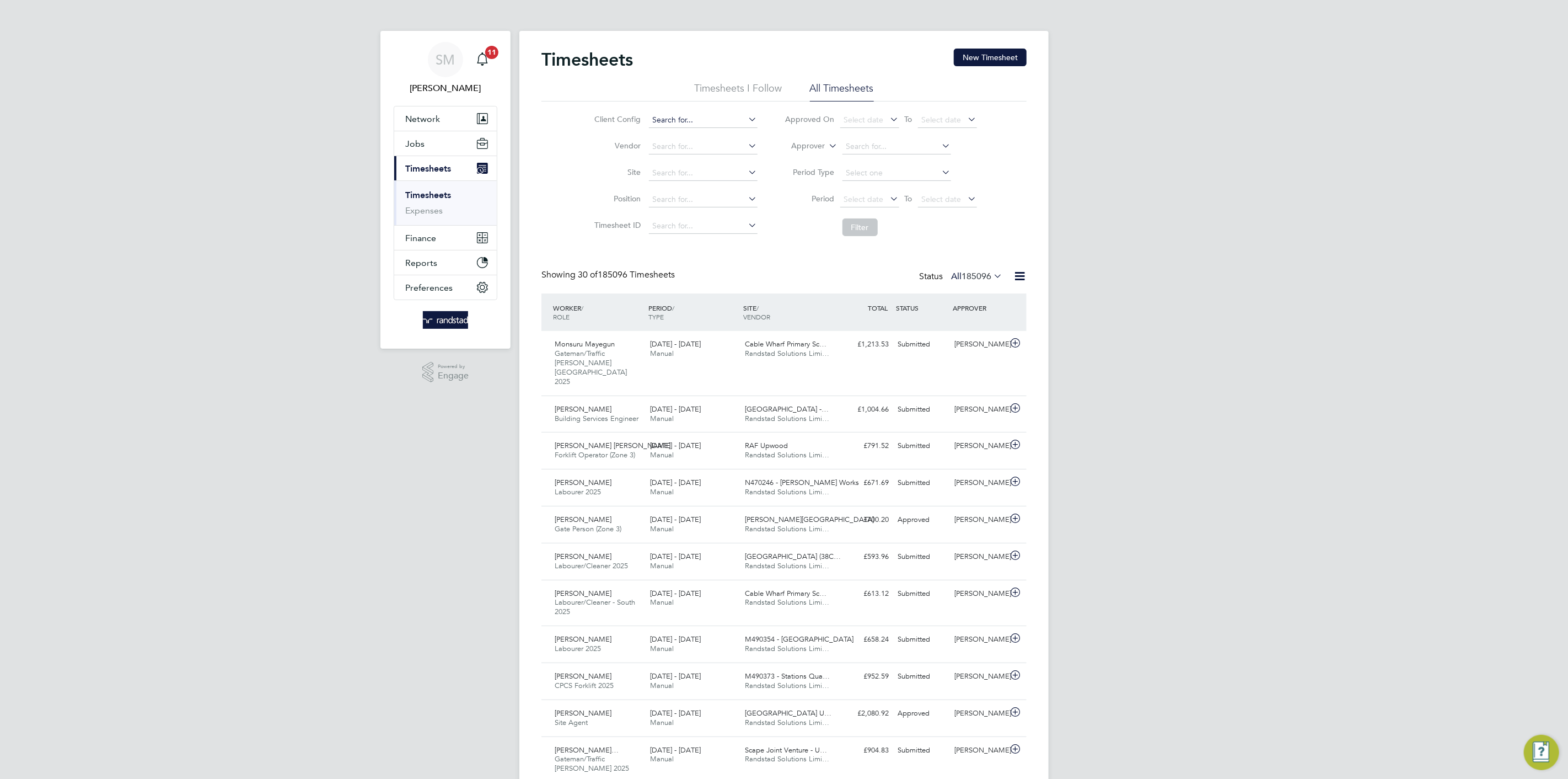
click at [672, 117] on input at bounding box center [703, 120] width 109 height 16
click at [686, 175] on li "BGIS - Temporary" at bounding box center [703, 180] width 110 height 15
type input "BGIS - Temporary"
click at [882, 228] on li "Filter" at bounding box center [881, 227] width 219 height 29
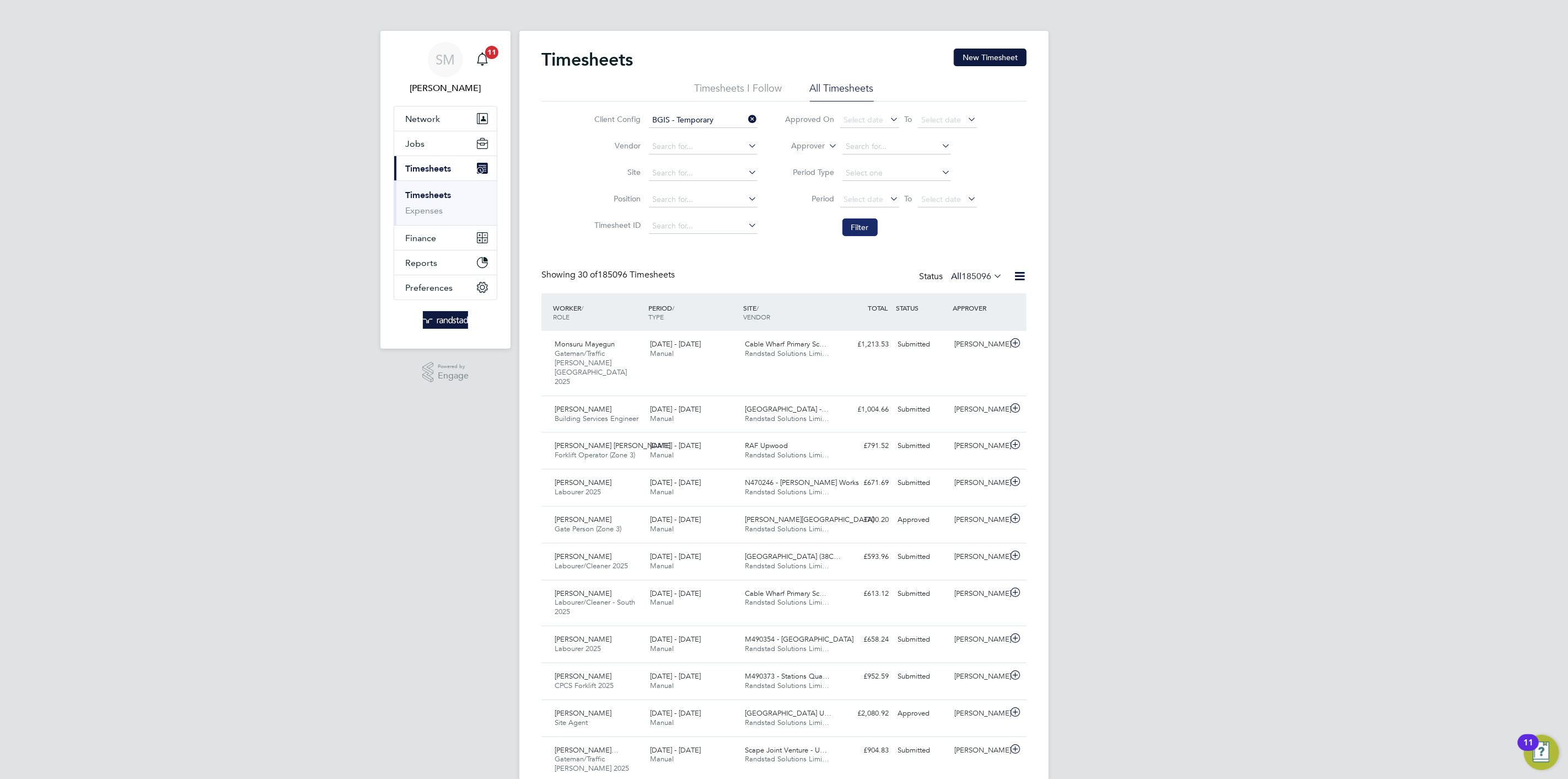
click at [860, 227] on button "Filter" at bounding box center [860, 227] width 35 height 18
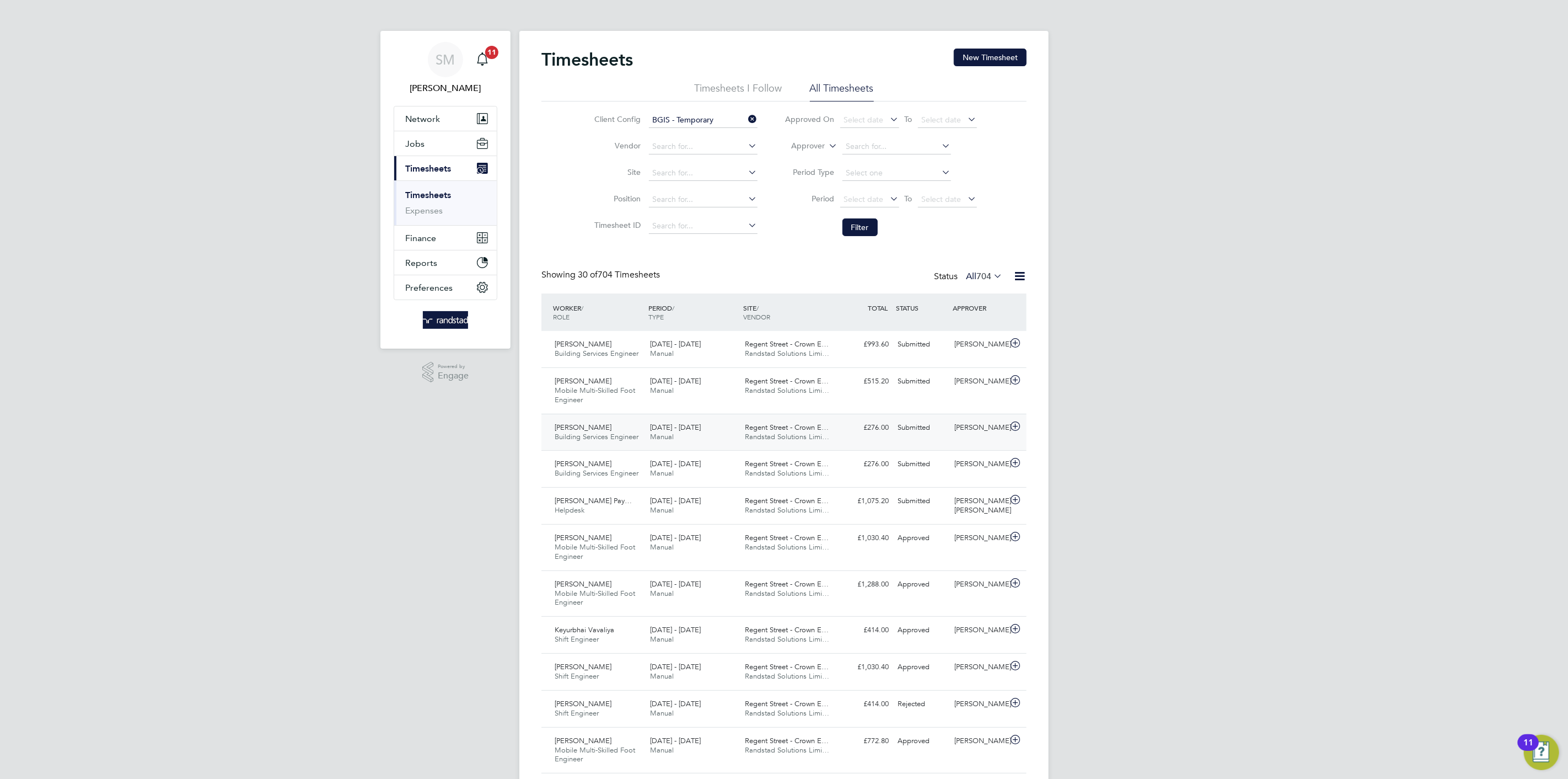
click at [849, 422] on div "£276.00 Submitted" at bounding box center [865, 428] width 57 height 18
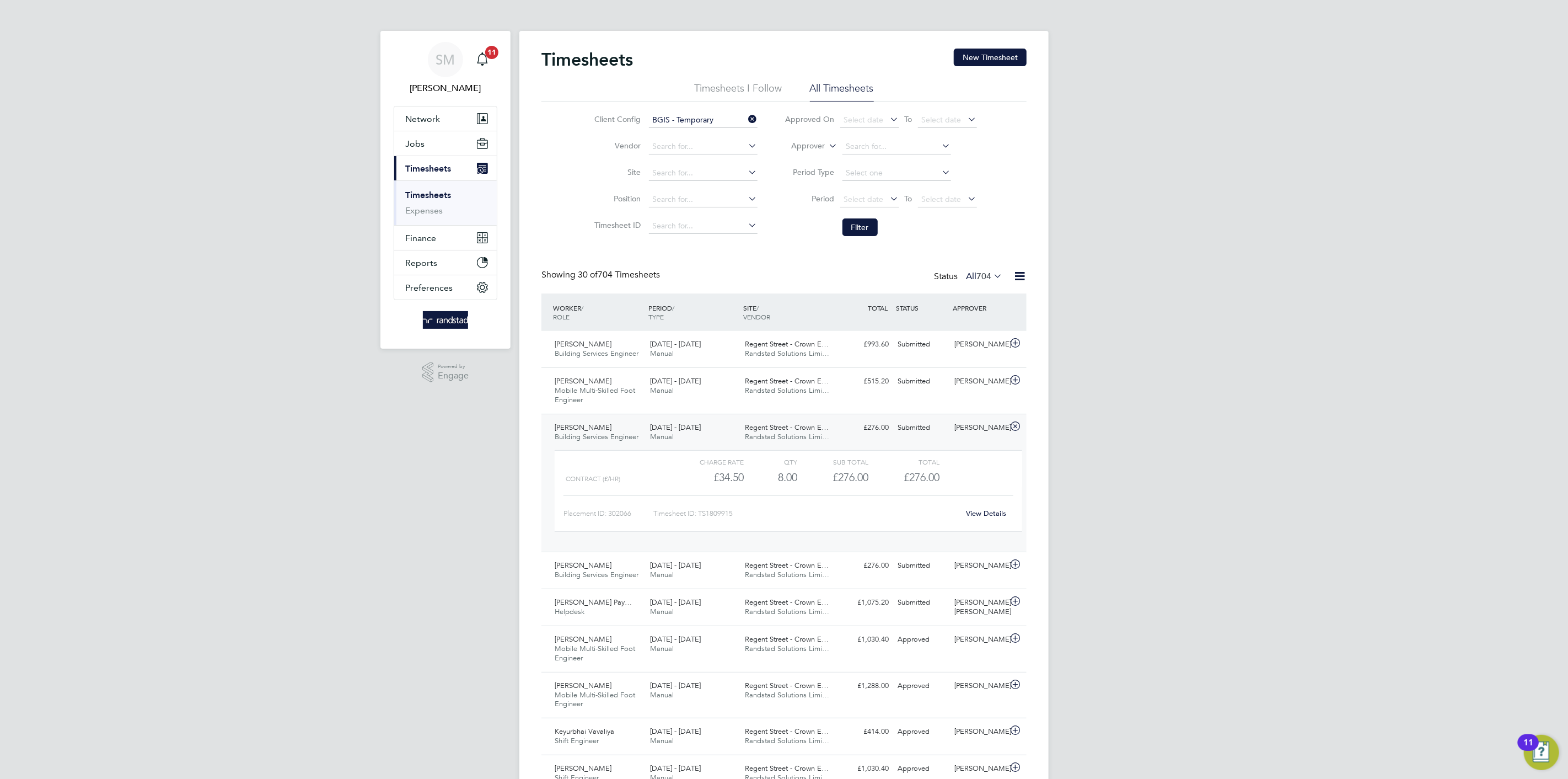
click at [849, 422] on div "£276.00 Submitted" at bounding box center [865, 428] width 57 height 18
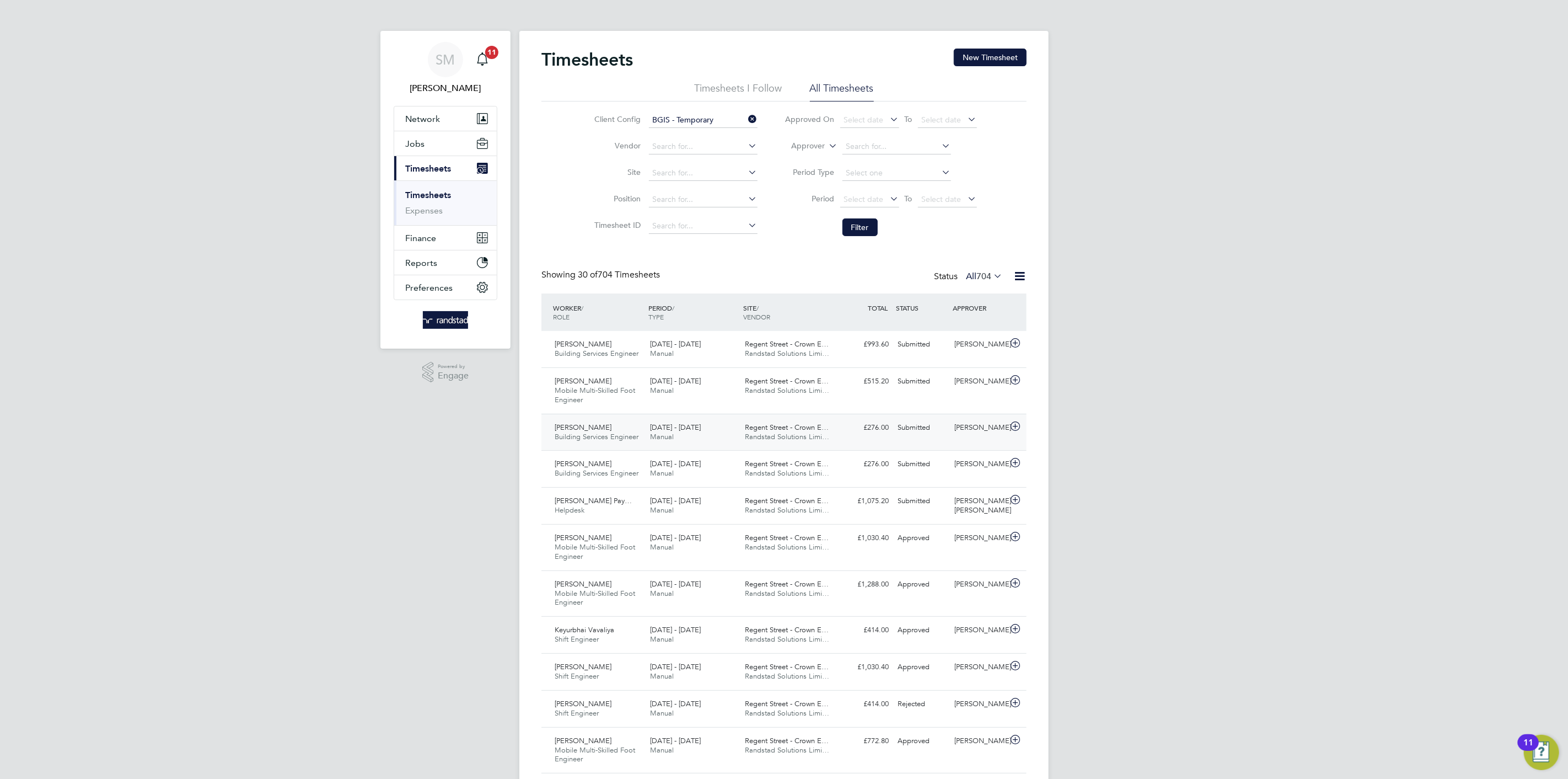
click at [849, 422] on div "£276.00 Submitted" at bounding box center [865, 428] width 57 height 18
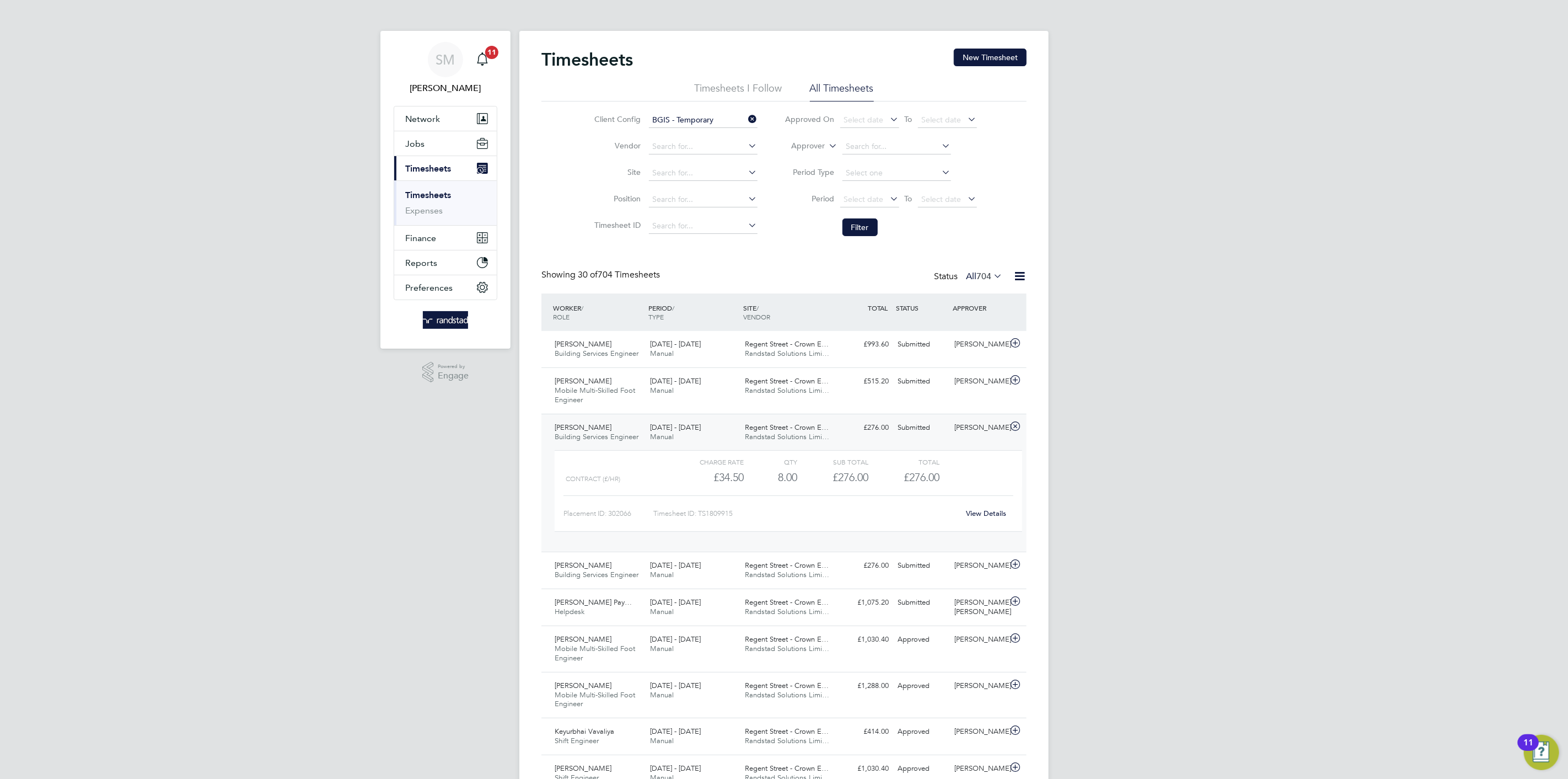
click at [979, 511] on link "View Details" at bounding box center [987, 513] width 40 height 9
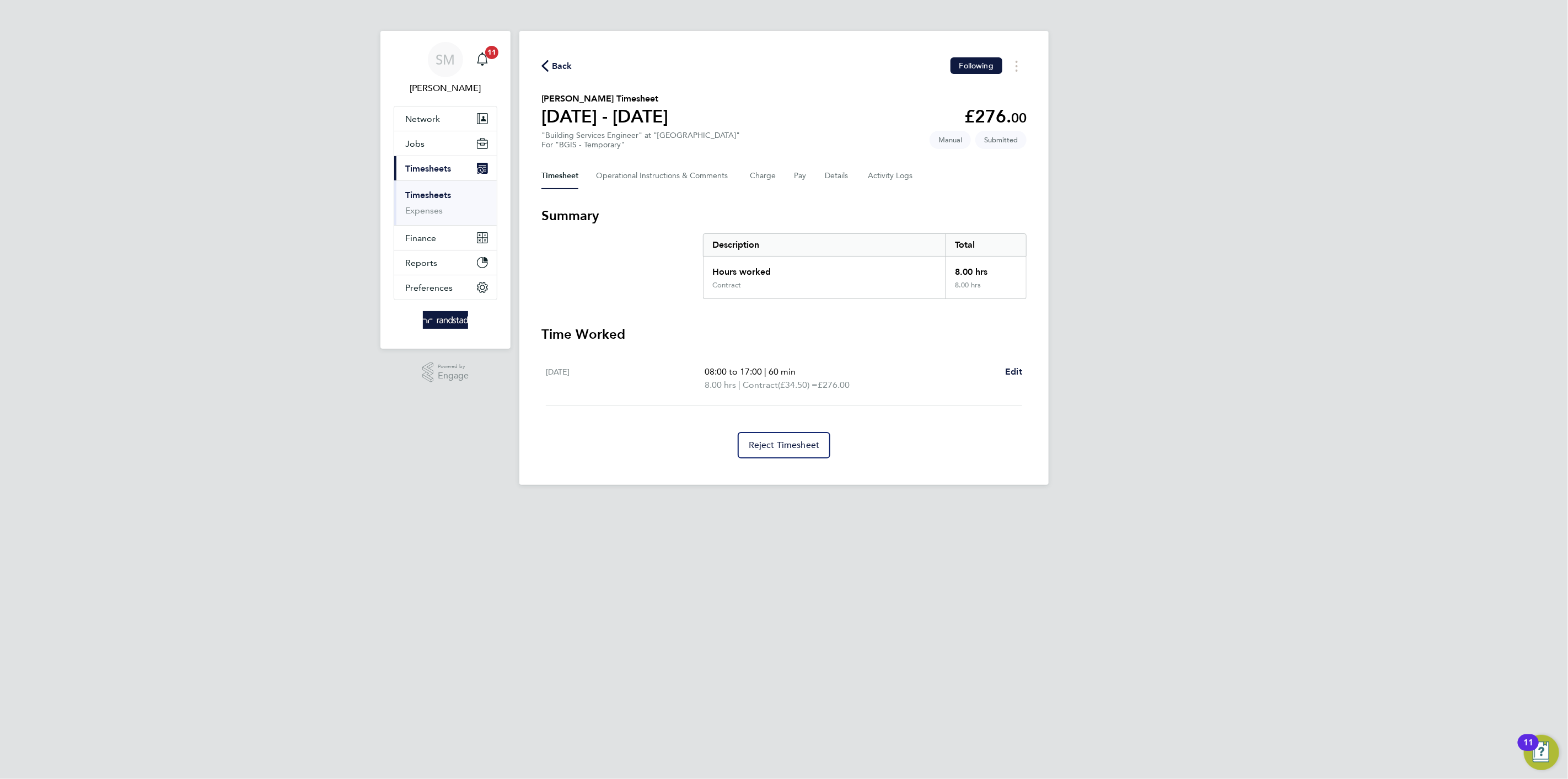
click at [851, 175] on div "Timesheet Operational Instructions & Comments Charge Pay Details Activity Logs" at bounding box center [784, 176] width 485 height 27
click at [880, 171] on Logs-tab "Activity Logs" at bounding box center [891, 176] width 46 height 27
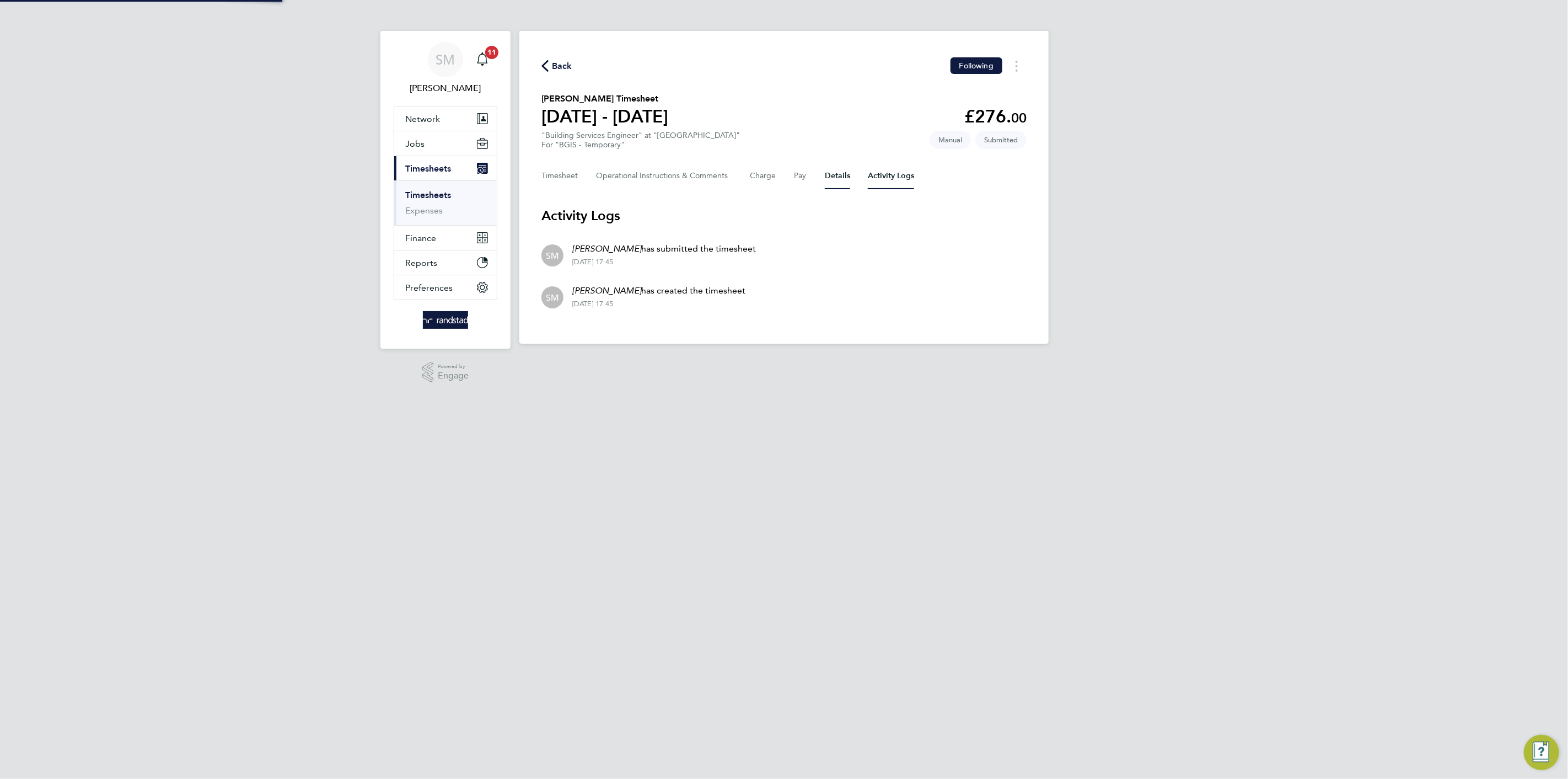
click at [843, 171] on button "Details" at bounding box center [837, 176] width 25 height 27
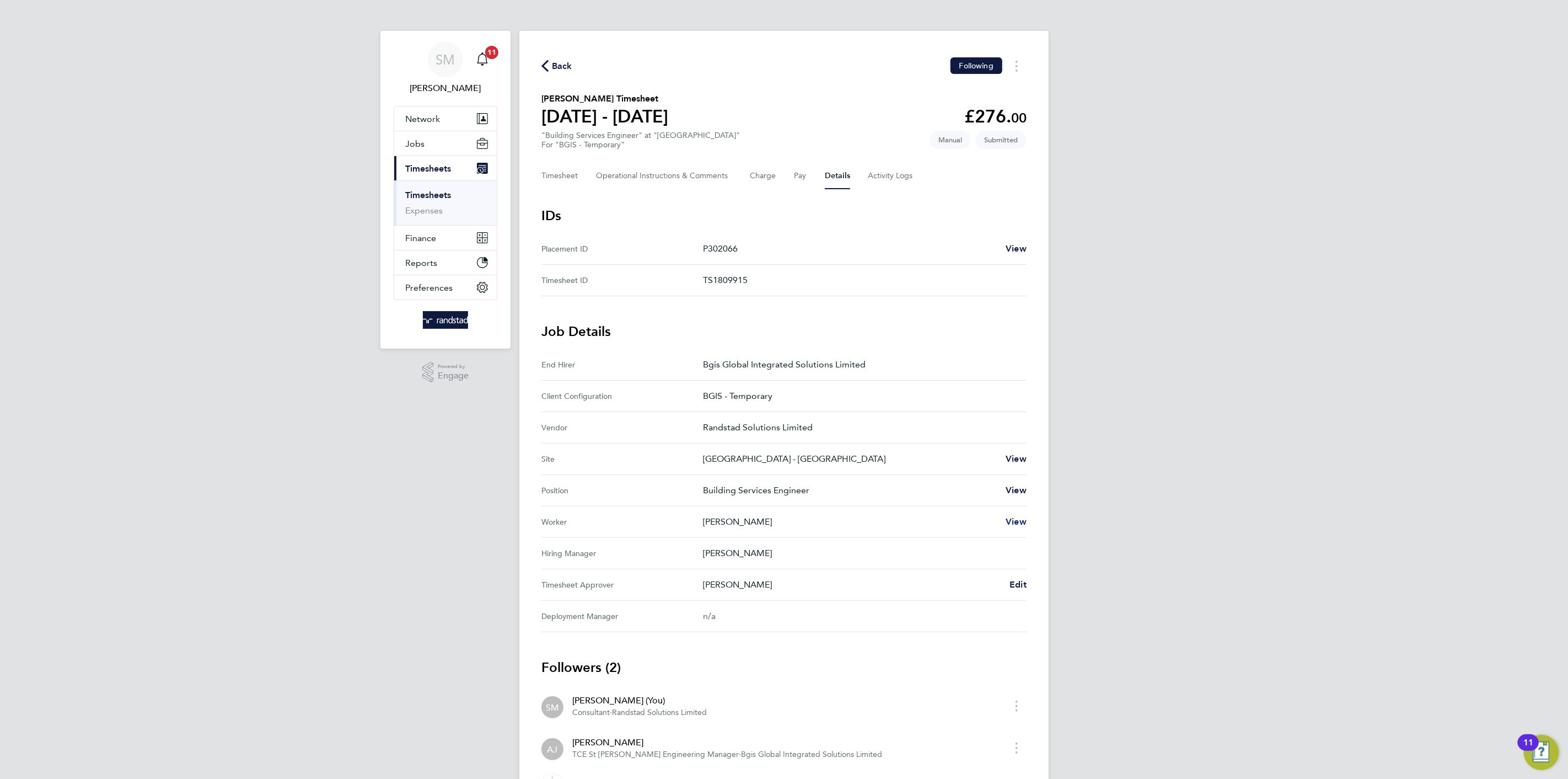
click at [1017, 520] on span "View" at bounding box center [1016, 522] width 21 height 10
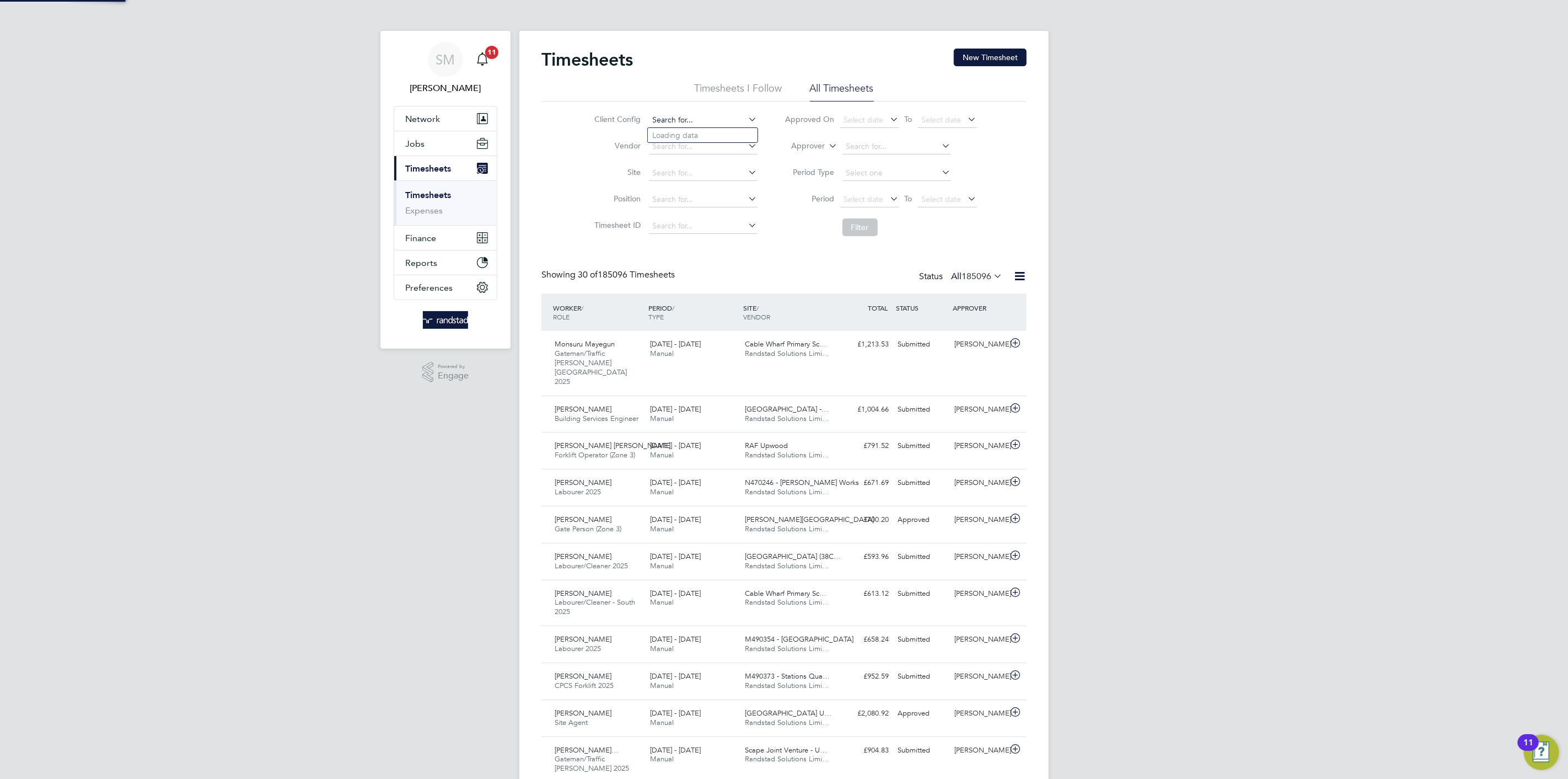
click at [679, 113] on input at bounding box center [703, 120] width 109 height 16
click at [693, 173] on li "BGIS - Temporary" at bounding box center [703, 180] width 110 height 15
type input "BGIS - Temporary"
click at [847, 229] on button "Filter" at bounding box center [860, 227] width 35 height 18
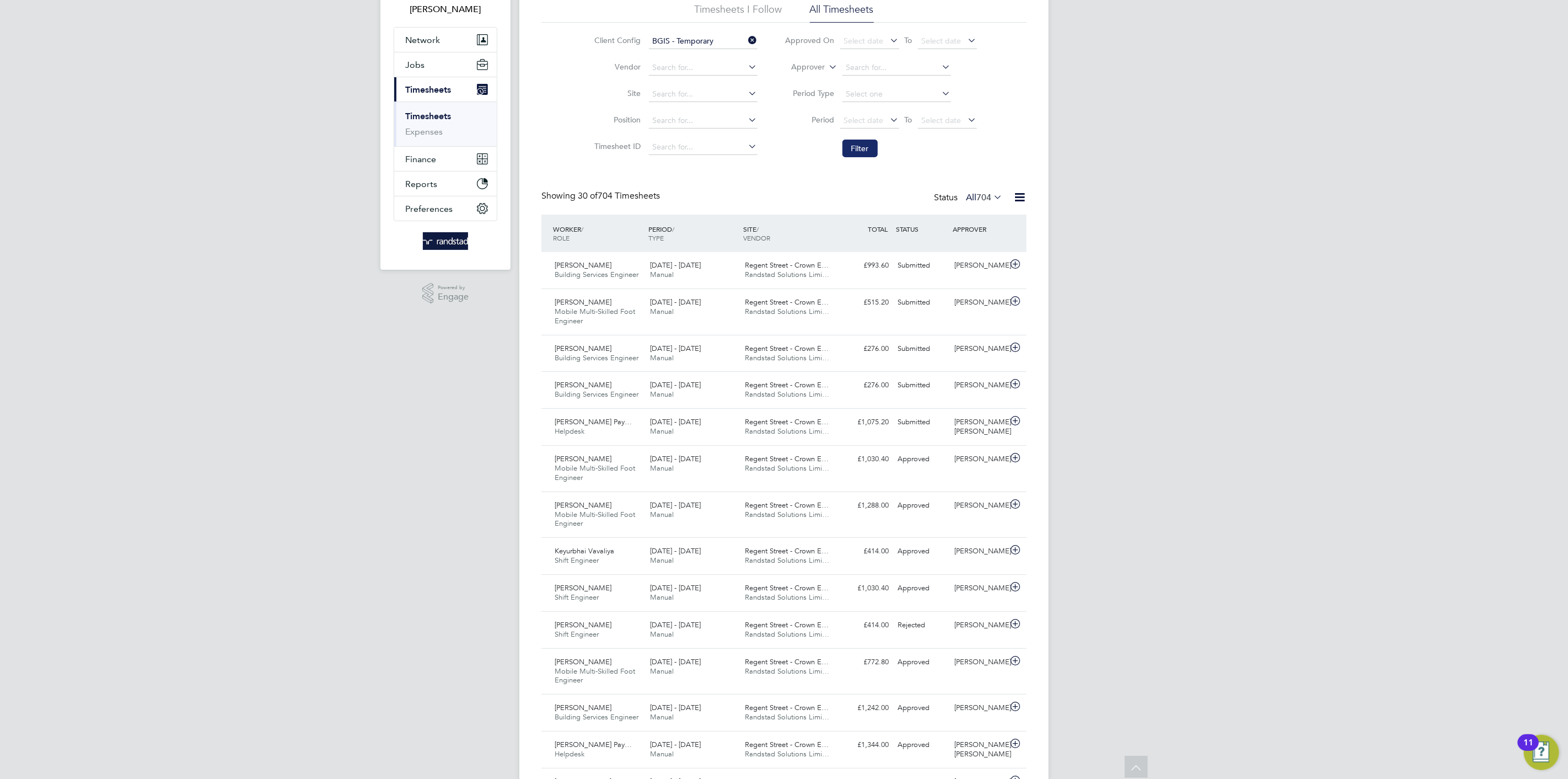
click at [866, 153] on button "Filter" at bounding box center [860, 148] width 35 height 18
